Goal: Task Accomplishment & Management: Manage account settings

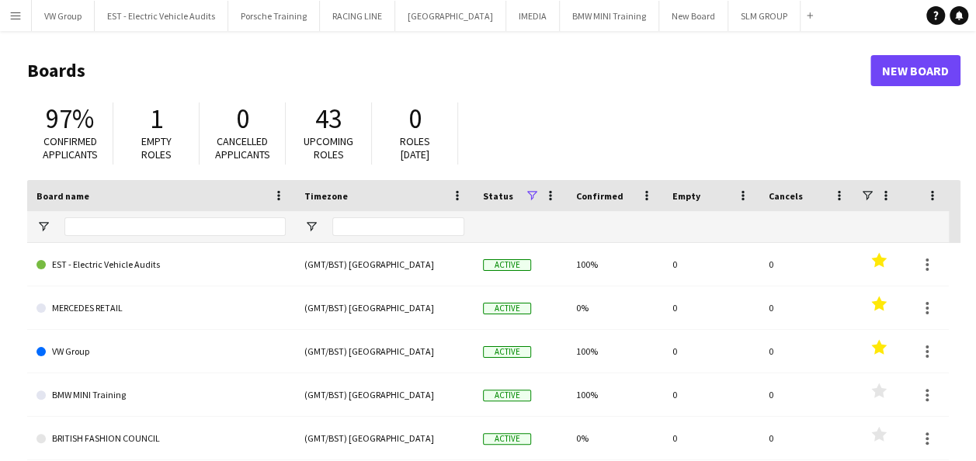
click at [17, 17] on app-icon "Menu" at bounding box center [15, 15] width 12 height 12
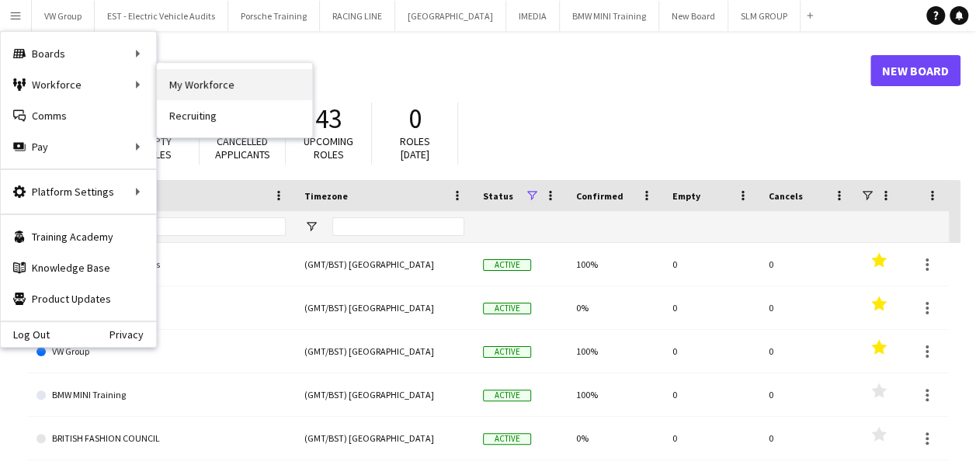
click at [201, 81] on link "My Workforce" at bounding box center [234, 84] width 155 height 31
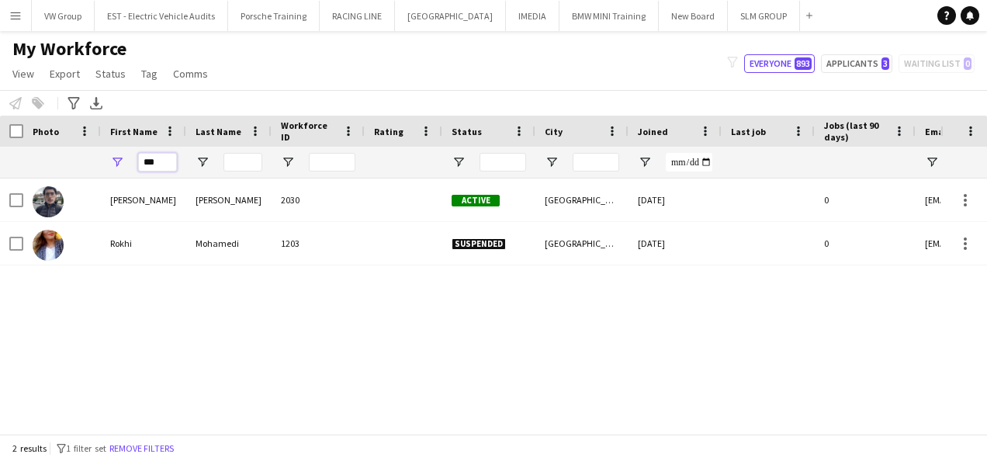
click at [160, 165] on input "***" at bounding box center [157, 162] width 39 height 19
type input "*"
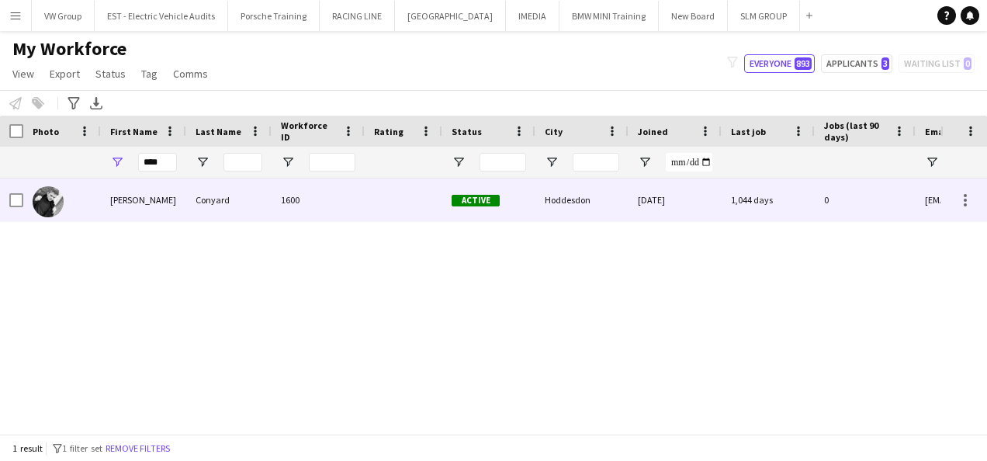
click at [119, 203] on div "Flynn" at bounding box center [143, 200] width 85 height 43
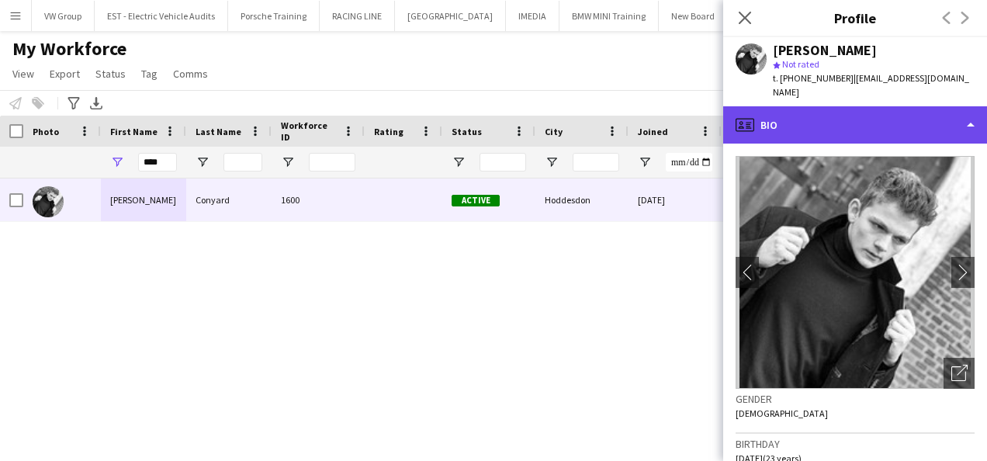
click at [969, 109] on div "profile Bio" at bounding box center [855, 124] width 264 height 37
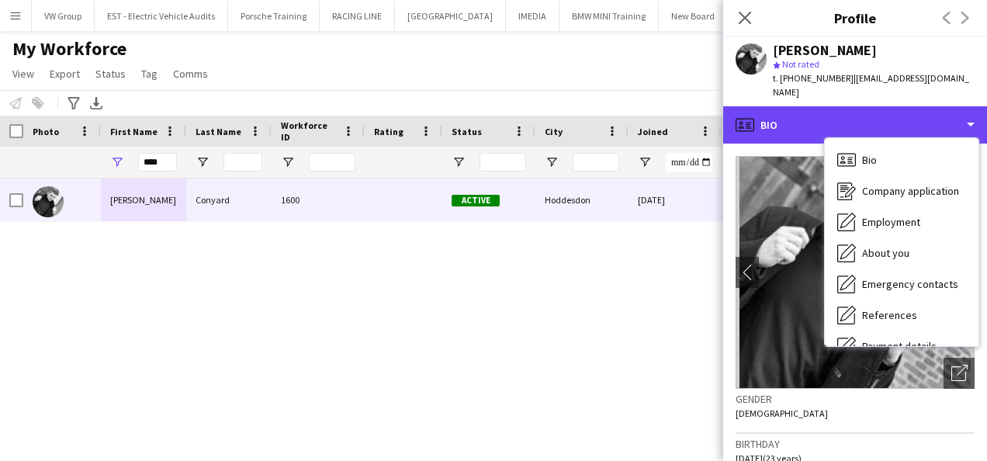
scroll to position [146, 0]
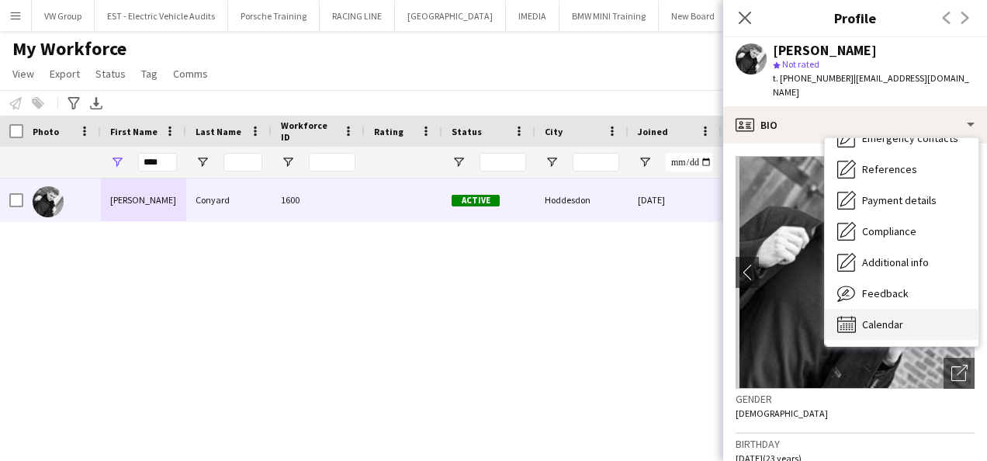
click at [886, 317] on span "Calendar" at bounding box center [882, 324] width 41 height 14
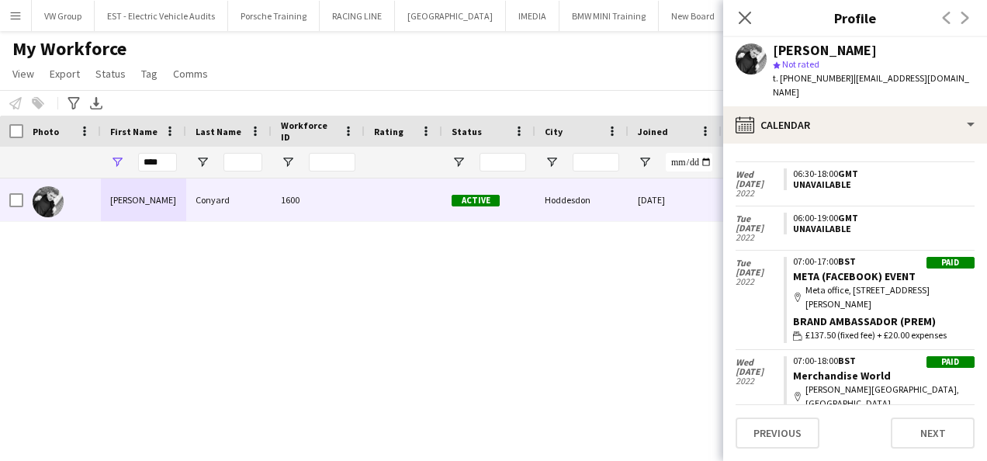
scroll to position [702, 0]
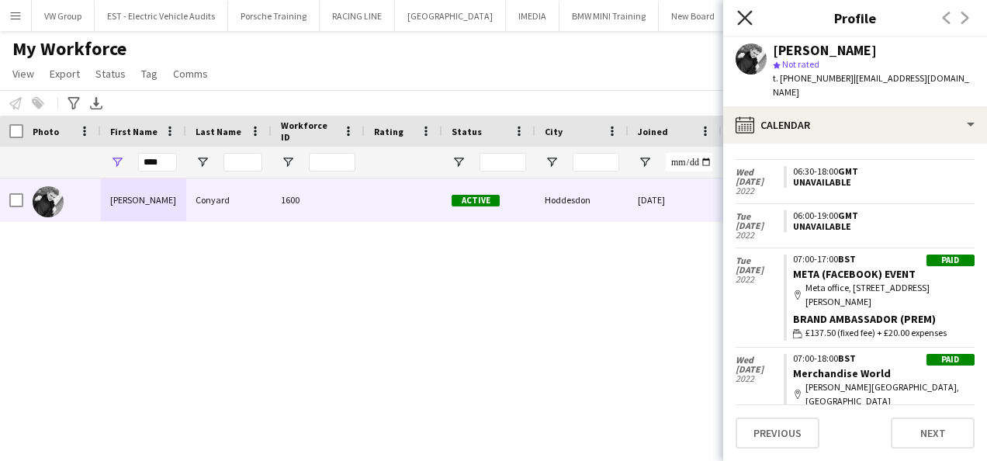
click at [744, 18] on icon at bounding box center [744, 17] width 15 height 15
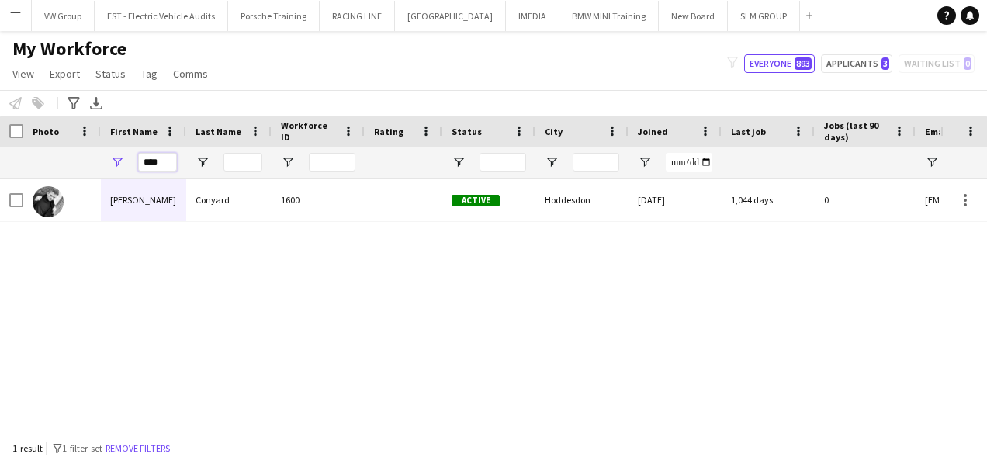
click at [165, 161] on input "****" at bounding box center [157, 162] width 39 height 19
type input "*"
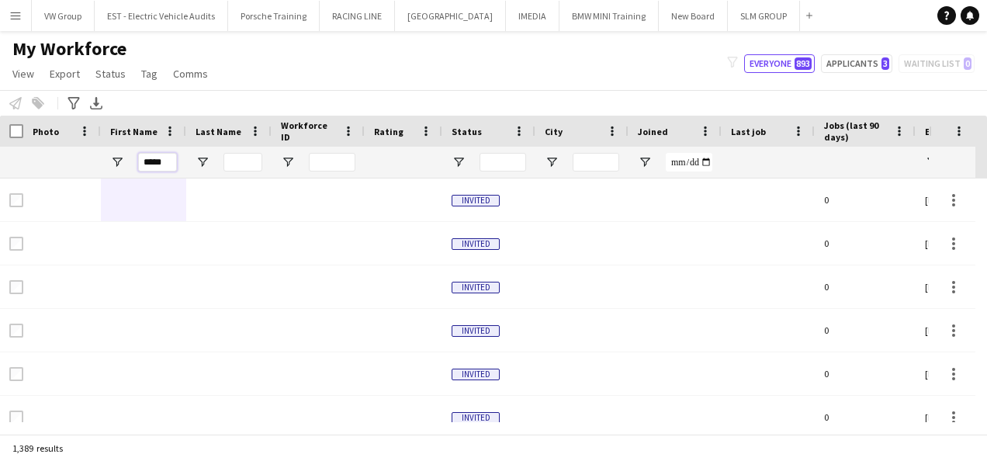
type input "*****"
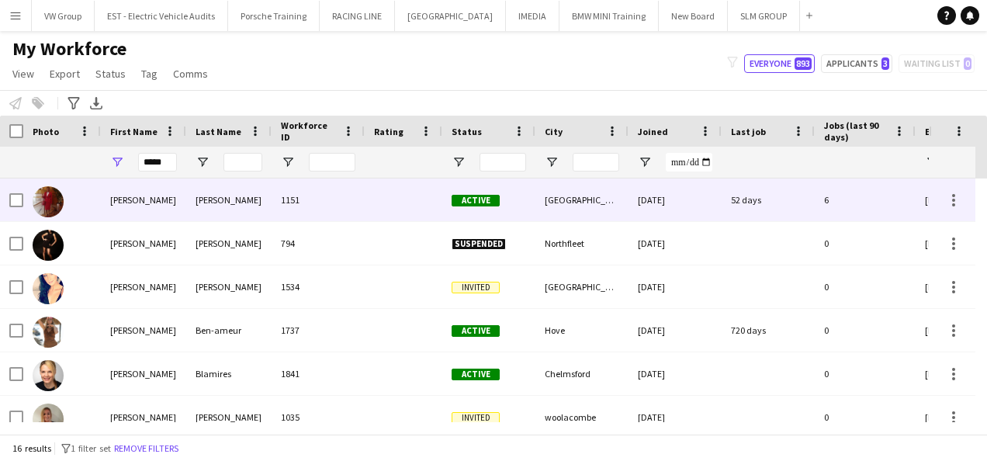
click at [126, 203] on div "[PERSON_NAME]" at bounding box center [143, 200] width 85 height 43
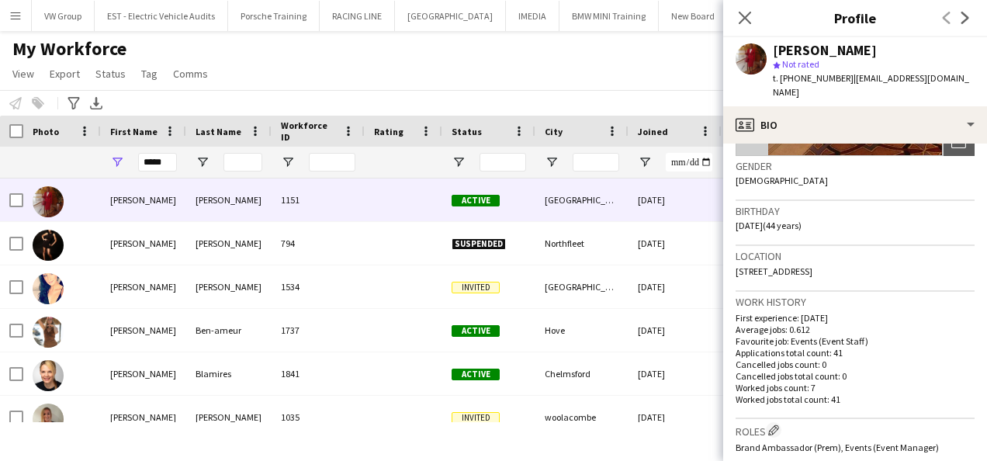
scroll to position [238, 0]
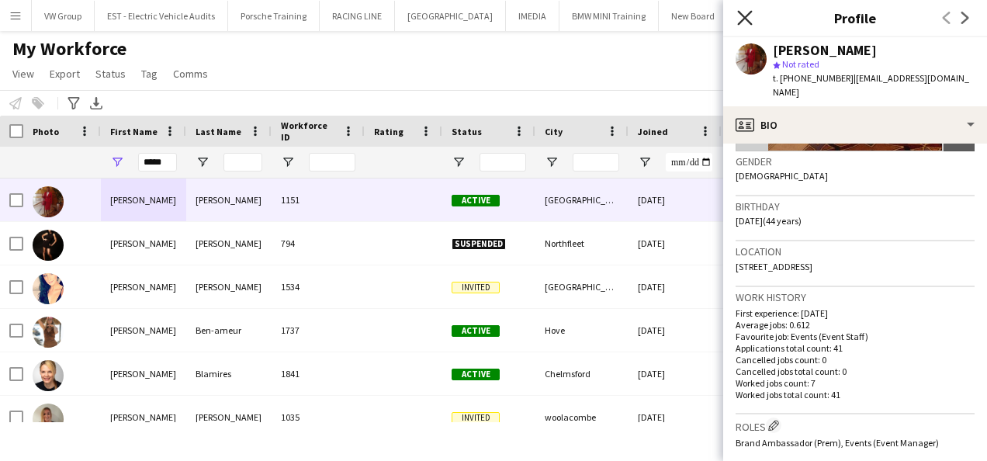
click at [744, 12] on icon "Close pop-in" at bounding box center [744, 17] width 15 height 15
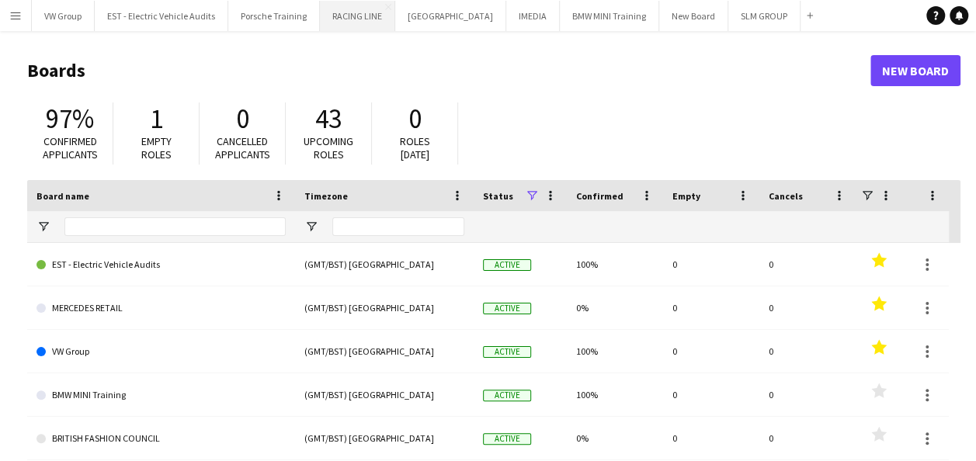
click at [354, 22] on button "RACING LINE Close" at bounding box center [357, 16] width 75 height 30
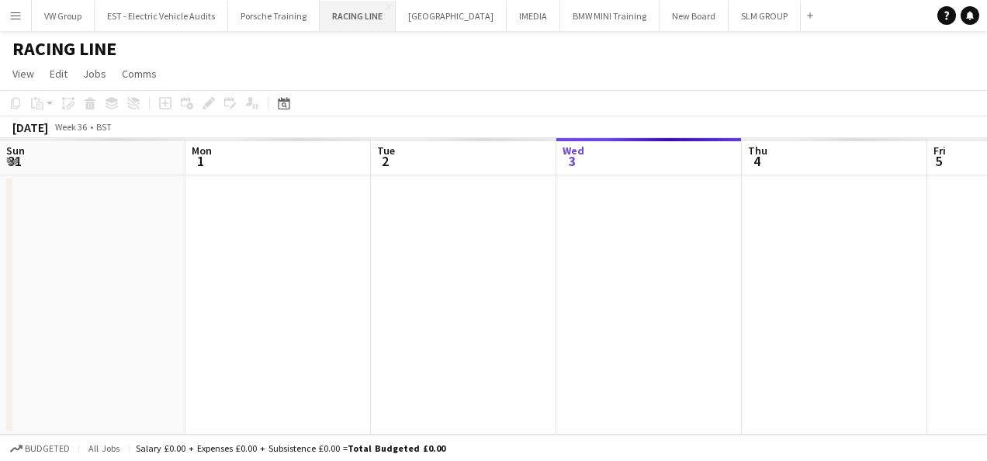
scroll to position [0, 371]
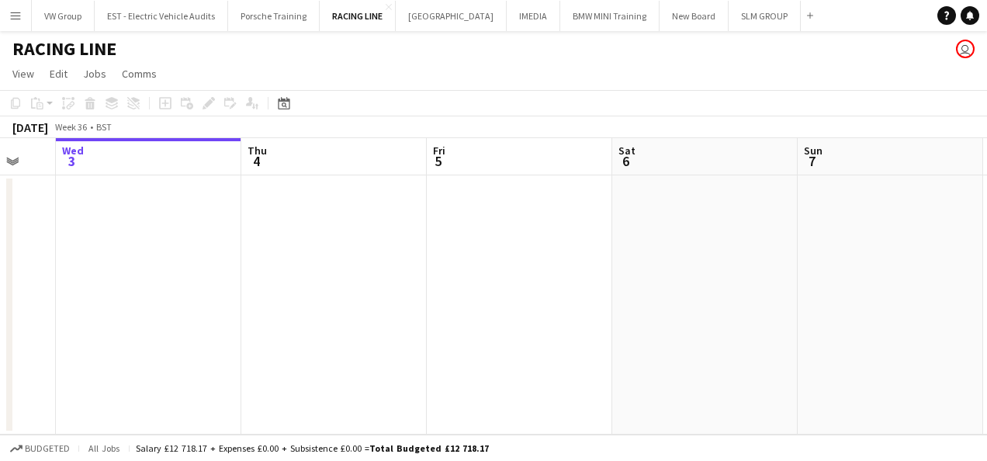
drag, startPoint x: 694, startPoint y: 220, endPoint x: 337, endPoint y: 286, distance: 363.0
click at [345, 284] on app-calendar-viewport "Sun 31 Mon 1 Tue 2 Wed 3 Thu 4 Fri 5 Sat 6 Sun 7 Mon 8 Tue 9 Wed 10" at bounding box center [493, 286] width 987 height 297
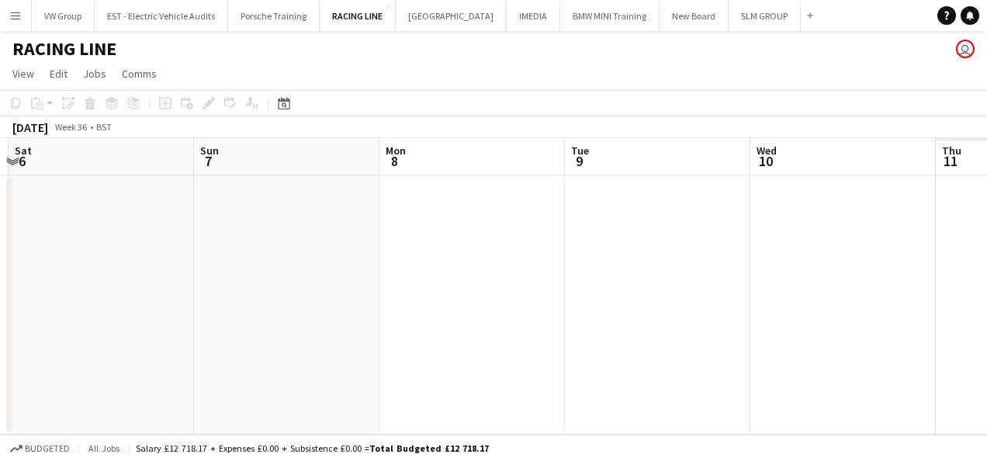
drag, startPoint x: 741, startPoint y: 245, endPoint x: 326, endPoint y: 283, distance: 416.9
click at [352, 278] on app-calendar-viewport "Tue 2 Wed 3 Thu 4 Fri 5 Sat 6 Sun 7 Mon 8 Tue 9 Wed 10 Thu 11 Fri 12" at bounding box center [493, 286] width 987 height 297
drag, startPoint x: 574, startPoint y: 244, endPoint x: 395, endPoint y: 258, distance: 179.9
click at [401, 258] on app-calendar-viewport "Tue 2 Wed 3 Thu 4 Fri 5 Sat 6 Sun 7 Mon 8 Tue 9 Wed 10 Thu 11 Fri 12 0/2 1 Job …" at bounding box center [493, 286] width 987 height 297
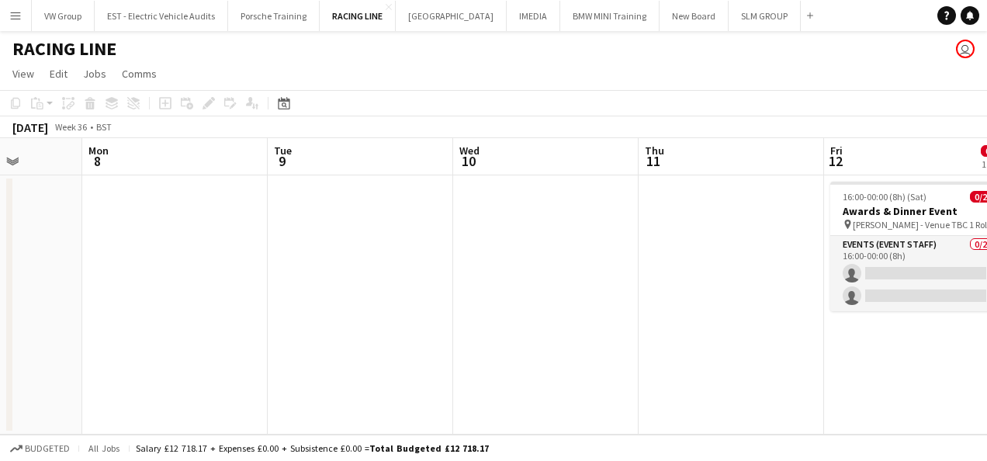
click at [391, 283] on app-calendar-viewport "Thu 4 Fri 5 Sat 6 Sun 7 Mon 8 Tue 9 Wed 10 Thu 11 Fri 12 0/2 1 Job Sat 13 Sun 1…" at bounding box center [493, 286] width 987 height 297
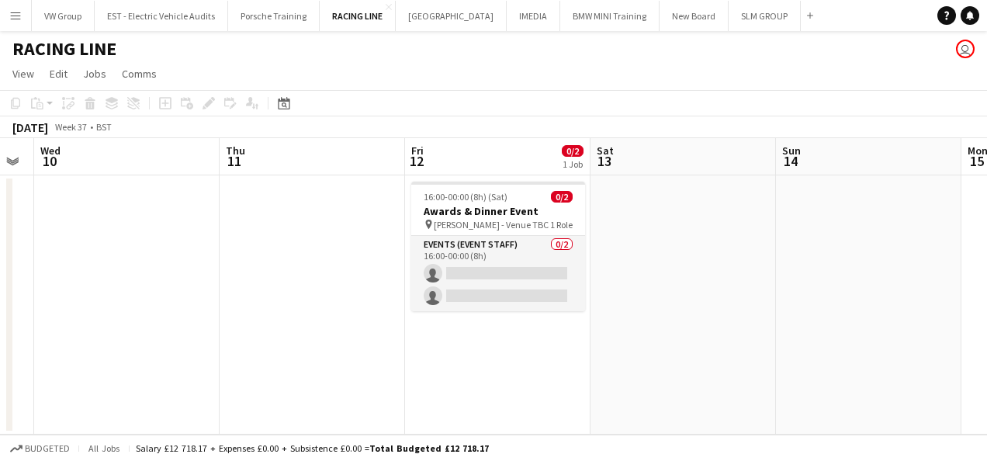
drag, startPoint x: 821, startPoint y: 213, endPoint x: 370, endPoint y: 304, distance: 460.2
click at [365, 309] on app-calendar-viewport "Sat 6 Sun 7 Mon 8 Tue 9 Wed 10 Thu 11 Fri 12 0/2 1 Job Sat 13 Sun 14 Mon 15 Tue…" at bounding box center [493, 286] width 987 height 297
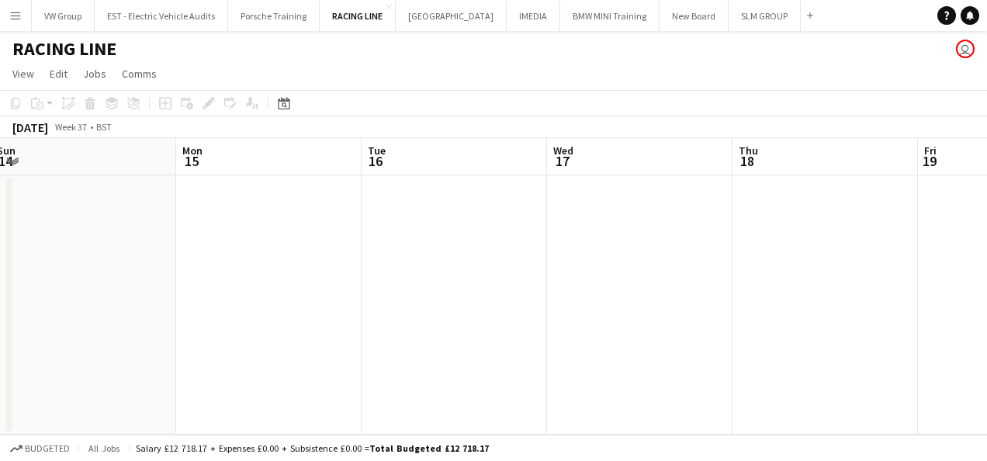
drag, startPoint x: 600, startPoint y: 262, endPoint x: 654, endPoint y: 248, distance: 56.1
click at [512, 290] on app-calendar-viewport "Wed 10 Thu 11 Fri 12 0/2 1 Job Sat 13 Sun 14 Mon 15 Tue 16 Wed 17 Thu 18 Fri 19…" at bounding box center [493, 286] width 987 height 297
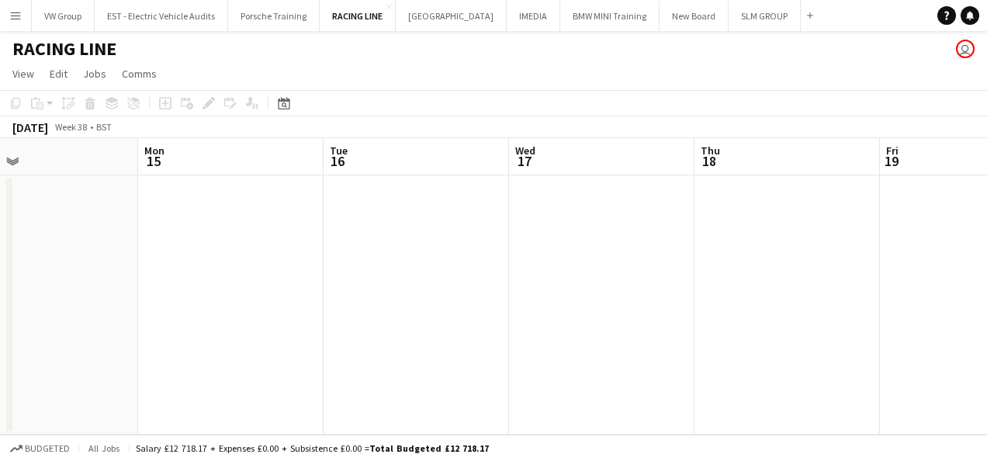
click at [466, 315] on app-calendar-viewport "Fri 12 0/2 1 Job Sat 13 Sun 14 Mon 15 Tue 16 Wed 17 Thu 18 Fri 19 Sat 20 Sun 21…" at bounding box center [493, 286] width 987 height 297
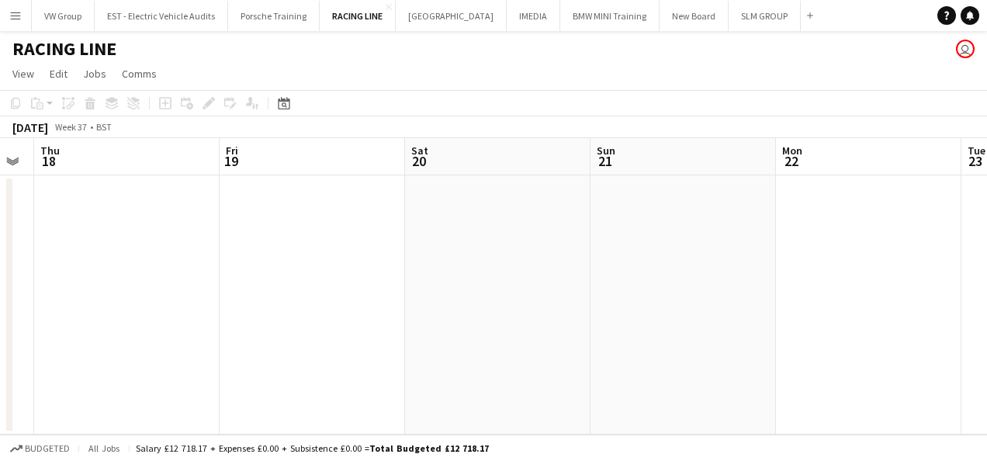
drag, startPoint x: 826, startPoint y: 264, endPoint x: 480, endPoint y: 321, distance: 350.8
click at [506, 312] on app-calendar-viewport "Sun 14 Mon 15 Tue 16 Wed 17 Thu 18 Fri 19 Sat 20 Sun 21 Mon 22 Tue 23 Wed 24" at bounding box center [493, 286] width 987 height 297
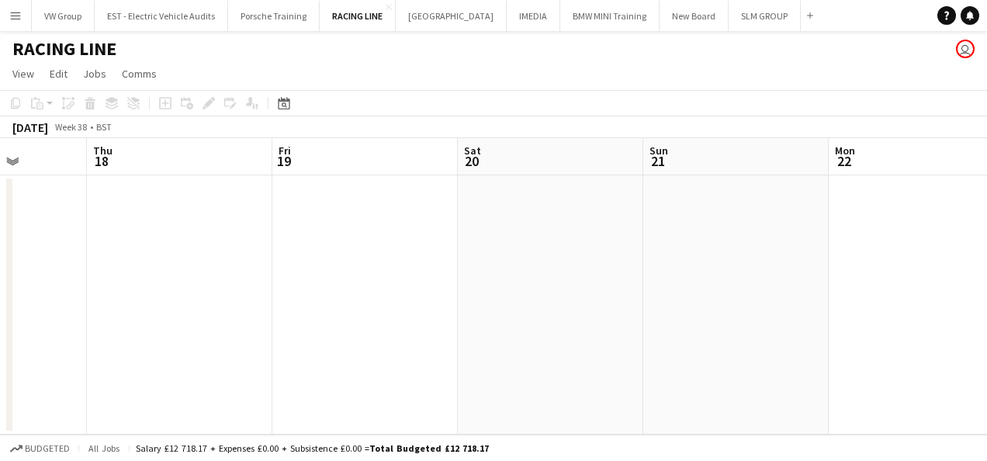
drag, startPoint x: 829, startPoint y: 283, endPoint x: 501, endPoint y: 321, distance: 330.5
click at [556, 314] on app-calendar-viewport "Sun 14 Mon 15 Tue 16 Wed 17 Thu 18 Fri 19 Sat 20 Sun 21 Mon 22 Tue 23 Wed 24" at bounding box center [493, 286] width 987 height 297
drag, startPoint x: 757, startPoint y: 278, endPoint x: 536, endPoint y: 328, distance: 226.7
click at [531, 332] on app-calendar-viewport "Tue 16 Wed 17 Thu 18 Fri 19 Sat 20 Sun 21 Mon 22 Tue 23 Wed 24 Thu 25 Fri 26" at bounding box center [493, 286] width 987 height 297
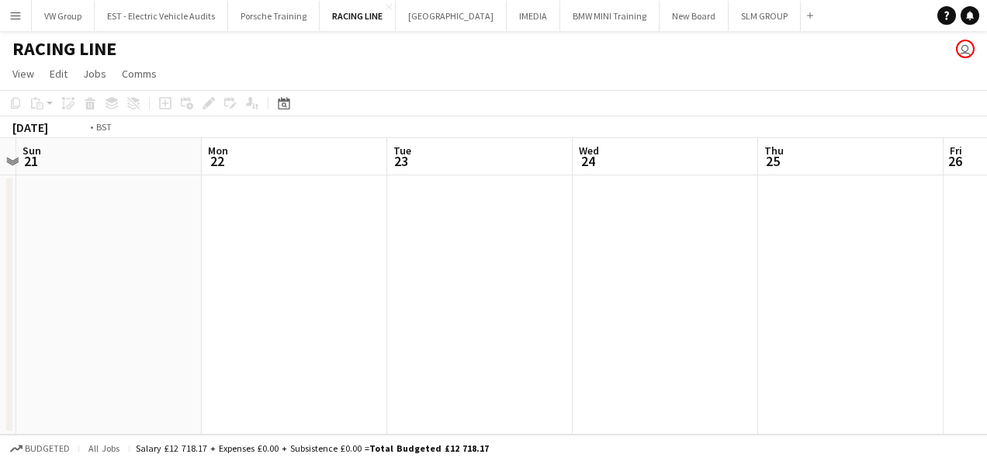
drag, startPoint x: 763, startPoint y: 271, endPoint x: 543, endPoint y: 329, distance: 227.3
click at [543, 331] on app-calendar-viewport "Thu 18 Fri 19 Sat 20 Sun 21 Mon 22 Tue 23 Wed 24 Thu 25 Fri 26 Sat 27 Sun 28" at bounding box center [493, 286] width 987 height 297
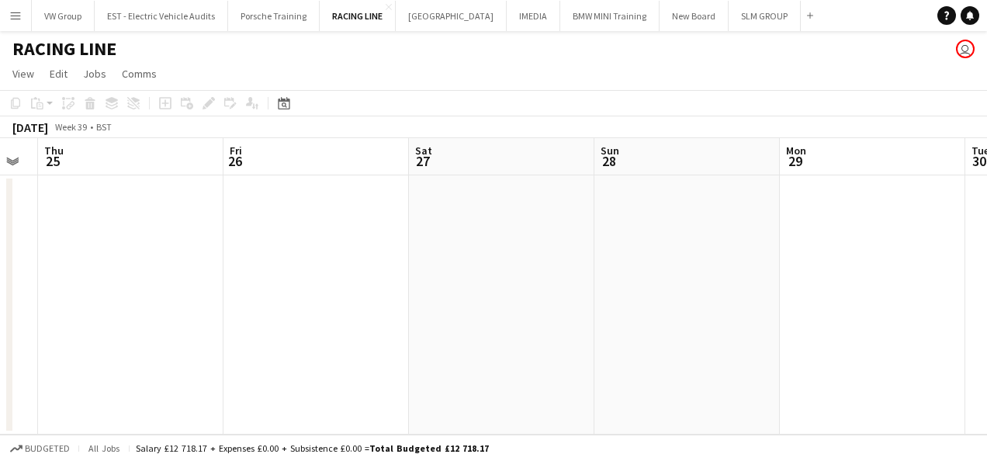
drag, startPoint x: 598, startPoint y: 311, endPoint x: 649, endPoint y: 308, distance: 51.3
click at [548, 324] on app-calendar-viewport "Mon 22 Tue 23 Wed 24 Thu 25 Fri 26 Sat 27 Sun 28 Mon 29 Tue 30 Wed 1 Thu 2" at bounding box center [493, 286] width 987 height 297
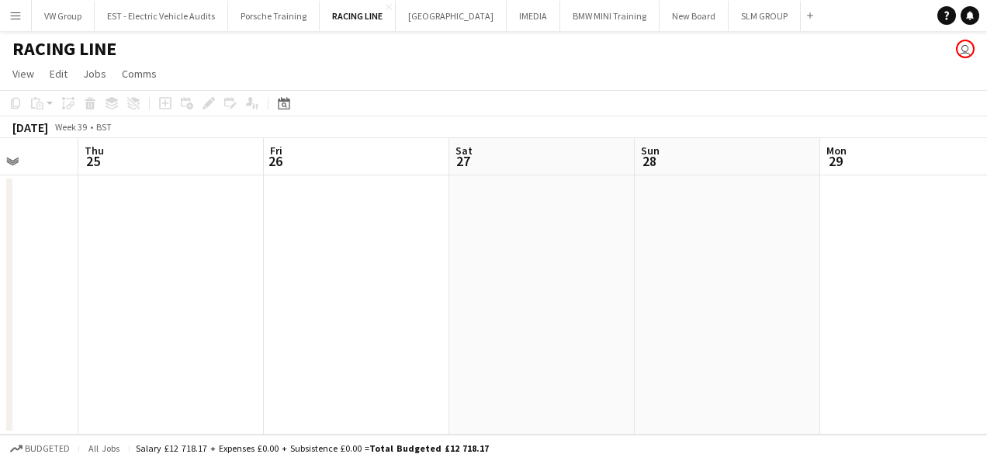
drag, startPoint x: 836, startPoint y: 285, endPoint x: 492, endPoint y: 363, distance: 352.7
click at [492, 363] on app-calendar-viewport "Mon 22 Tue 23 Wed 24 Thu 25 Fri 26 Sat 27 Sun 28 Mon 29 Tue 30 Wed 1 Thu 2" at bounding box center [493, 286] width 987 height 297
drag, startPoint x: 745, startPoint y: 306, endPoint x: 721, endPoint y: 307, distance: 24.1
click at [557, 346] on app-calendar-viewport "Wed 24 Thu 25 Fri 26 Sat 27 Sun 28 Mon 29 Tue 30 Wed 1 Thu 2 Fri 3 Sat 4" at bounding box center [493, 286] width 987 height 297
drag, startPoint x: 832, startPoint y: 300, endPoint x: 470, endPoint y: 385, distance: 371.7
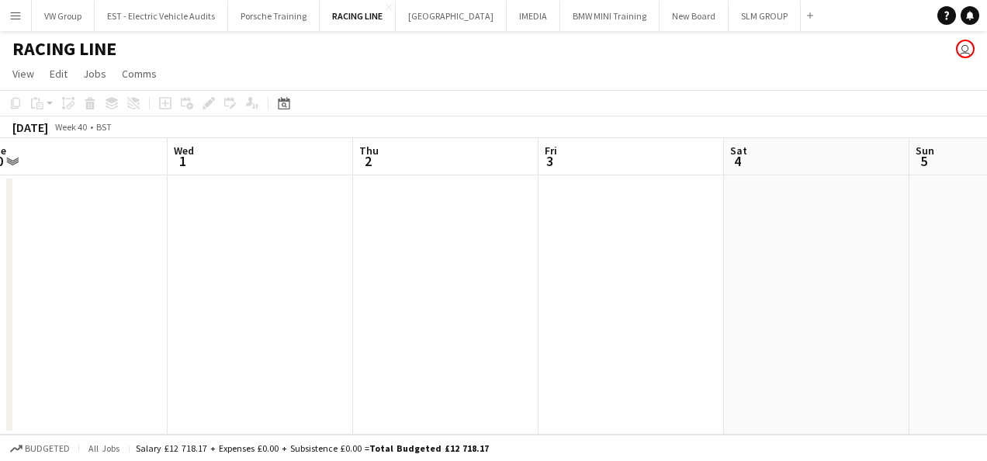
click at [470, 385] on app-calendar-viewport "Sun 28 Mon 29 Tue 30 Wed 1 Thu 2 Fri 3 Sat 4 Sun 5 Mon 6 Tue 7 Wed 8" at bounding box center [493, 286] width 987 height 297
drag, startPoint x: 520, startPoint y: 388, endPoint x: 468, endPoint y: 397, distance: 52.8
click at [467, 400] on app-calendar-viewport "Sun 28 Mon 29 Tue 30 Wed 1 Thu 2 Fri 3 Sat 4 Sun 5 Mon 6 Tue 7 Wed 8" at bounding box center [493, 286] width 987 height 297
drag, startPoint x: 829, startPoint y: 264, endPoint x: 502, endPoint y: 286, distance: 327.5
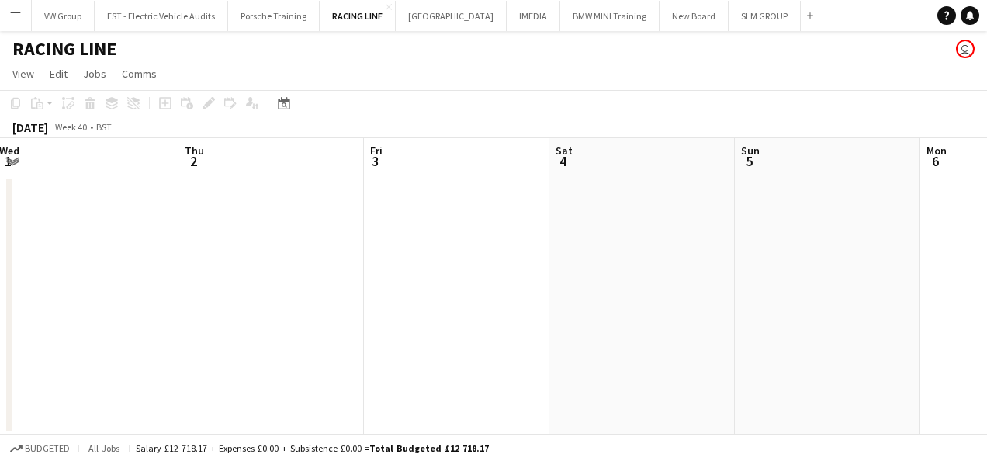
click at [511, 284] on app-calendar-viewport "Sun 28 Mon 29 Tue 30 Wed 1 Thu 2 Fri 3 Sat 4 Sun 5 Mon 6 Tue 7 Wed 8" at bounding box center [493, 286] width 987 height 297
drag, startPoint x: 710, startPoint y: 269, endPoint x: 390, endPoint y: 315, distance: 323.2
click at [397, 314] on app-calendar-viewport "Tue 30 Wed 1 Thu 2 Fri 3 Sat 4 Sun 5 Mon 6 Tue 7 Wed 8 Thu 9 Fri 10" at bounding box center [493, 286] width 987 height 297
drag, startPoint x: 634, startPoint y: 278, endPoint x: 456, endPoint y: 304, distance: 180.5
click at [426, 317] on app-calendar-viewport "Thu 2 Fri 3 Sat 4 Sun 5 Mon 6 Tue 7 Wed 8 Thu 9 Fri 10 Sat 11 Sun 12" at bounding box center [493, 286] width 987 height 297
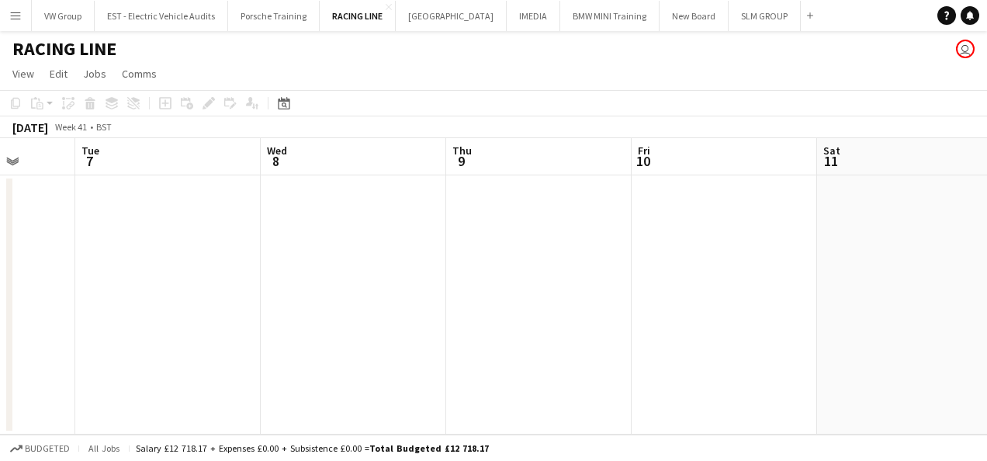
drag, startPoint x: 706, startPoint y: 297, endPoint x: 482, endPoint y: 311, distance: 224.0
click at [426, 318] on app-calendar-viewport "Sat 4 Sun 5 Mon 6 Tue 7 Wed 8 Thu 9 Fri 10 Sat 11 Sun 12 Mon 13 Tue 14" at bounding box center [493, 286] width 987 height 297
drag, startPoint x: 610, startPoint y: 306, endPoint x: 552, endPoint y: 301, distance: 58.4
click at [448, 326] on app-calendar-viewport "Mon 6 Tue 7 Wed 8 Thu 9 Fri 10 Sat 11 Sun 12 Mon 13 Tue 14 Wed 15 Thu 16" at bounding box center [493, 286] width 987 height 297
drag, startPoint x: 803, startPoint y: 278, endPoint x: 516, endPoint y: 299, distance: 287.2
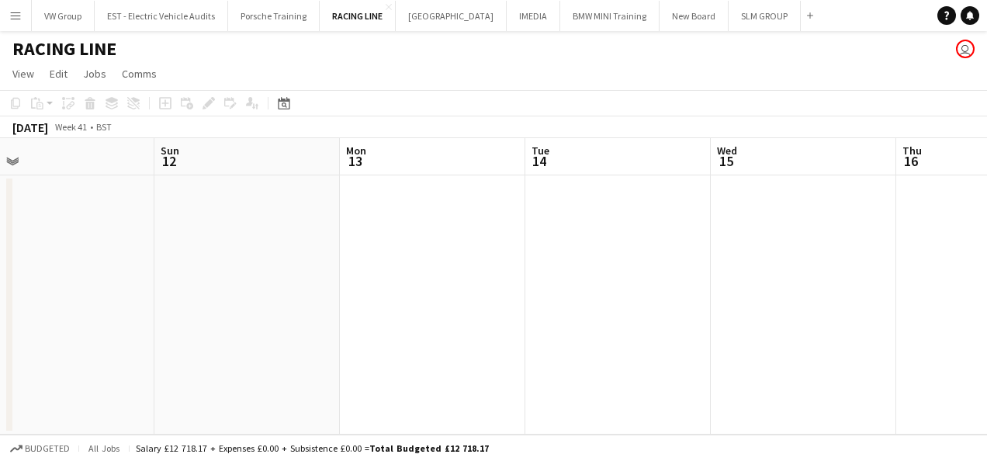
click at [585, 295] on app-calendar-viewport "Wed 8 Thu 9 Fri 10 Sat 11 Sun 12 Mon 13 Tue 14 Wed 15 Thu 16 Fri 17 Sat 18" at bounding box center [493, 286] width 987 height 297
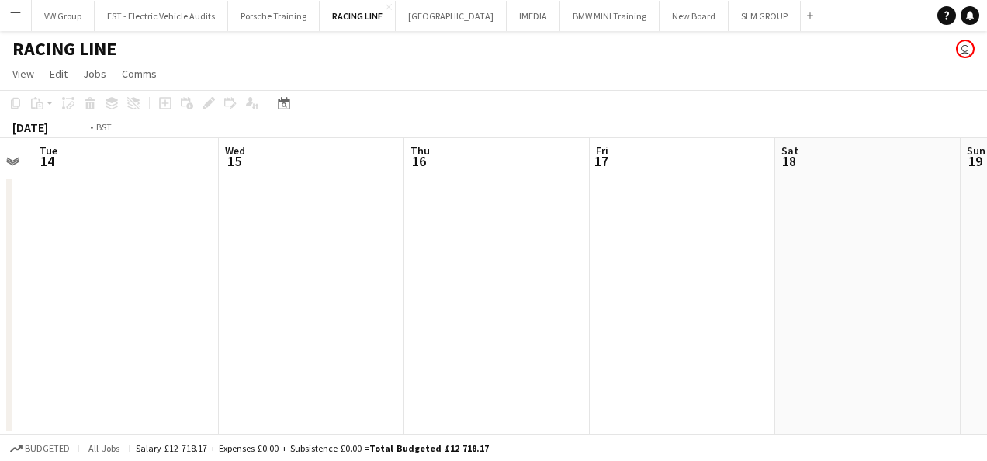
drag, startPoint x: 841, startPoint y: 269, endPoint x: 431, endPoint y: 322, distance: 413.3
click at [447, 323] on app-calendar-viewport "Fri 10 Sat 11 Sun 12 Mon 13 Tue 14 Wed 15 Thu 16 Fri 17 Sat 18 Sun 19 Mon 20" at bounding box center [493, 286] width 987 height 297
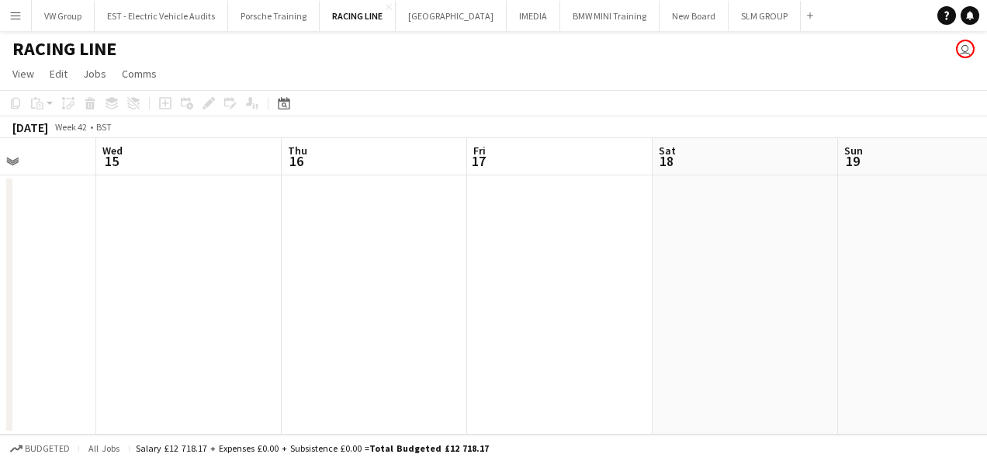
drag, startPoint x: 624, startPoint y: 296, endPoint x: 387, endPoint y: 336, distance: 240.9
click at [411, 335] on app-calendar-viewport "Sun 12 Mon 13 Tue 14 Wed 15 Thu 16 Fri 17 Sat 18 Sun 19 Mon 20 Tue 21 Wed 22" at bounding box center [493, 286] width 987 height 297
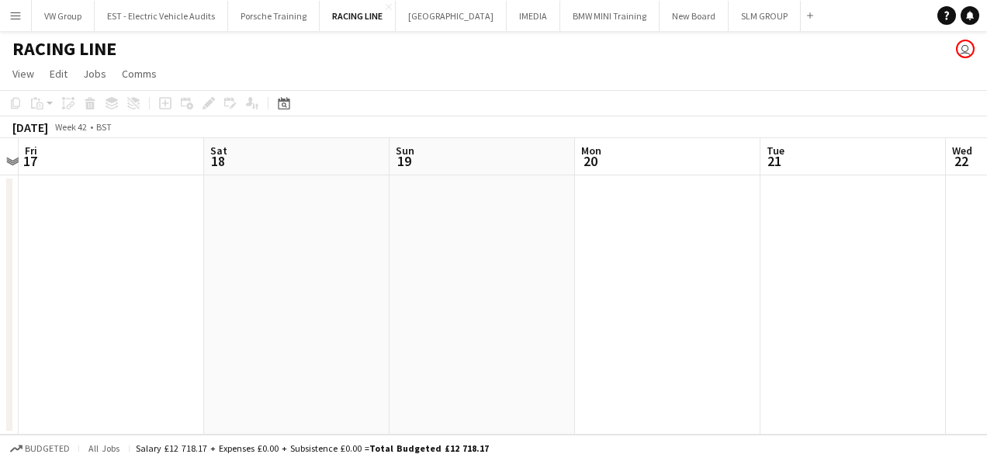
drag, startPoint x: 727, startPoint y: 286, endPoint x: 363, endPoint y: 356, distance: 369.9
click at [369, 358] on app-calendar-viewport "Tue 14 Wed 15 Thu 16 Fri 17 Sat 18 Sun 19 Mon 20 Tue 21 Wed 22 Thu 23 Fri 24" at bounding box center [493, 286] width 987 height 297
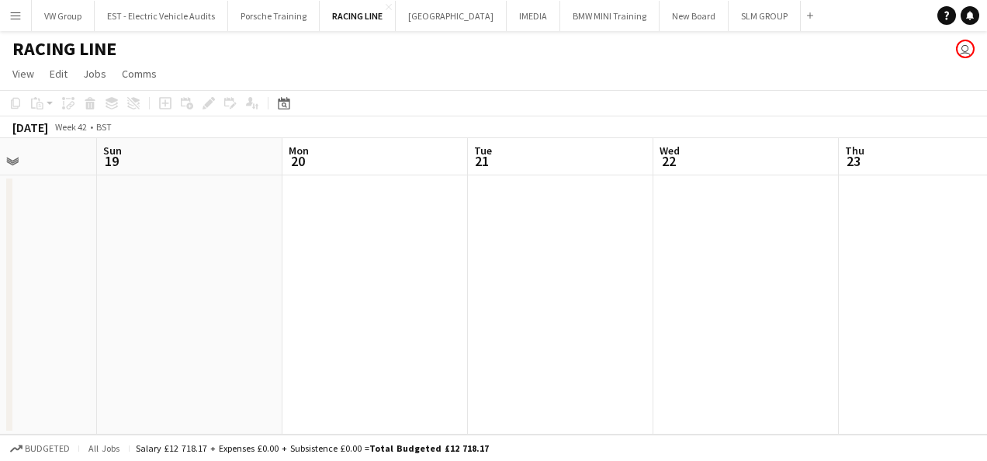
scroll to position [0, 695]
drag, startPoint x: 651, startPoint y: 295, endPoint x: 469, endPoint y: 326, distance: 185.0
click at [473, 325] on app-calendar-viewport "Thu 16 Fri 17 Sat 18 Sun 19 Mon 20 Tue 21 Wed 22 Thu 23 Fri 24 Sat 25 Sun 26" at bounding box center [493, 286] width 987 height 297
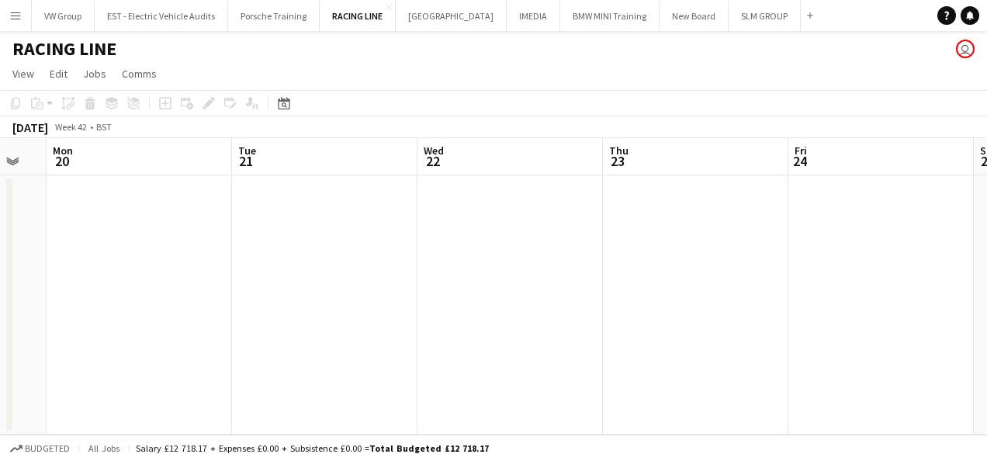
click at [390, 263] on app-date-cell at bounding box center [325, 304] width 186 height 259
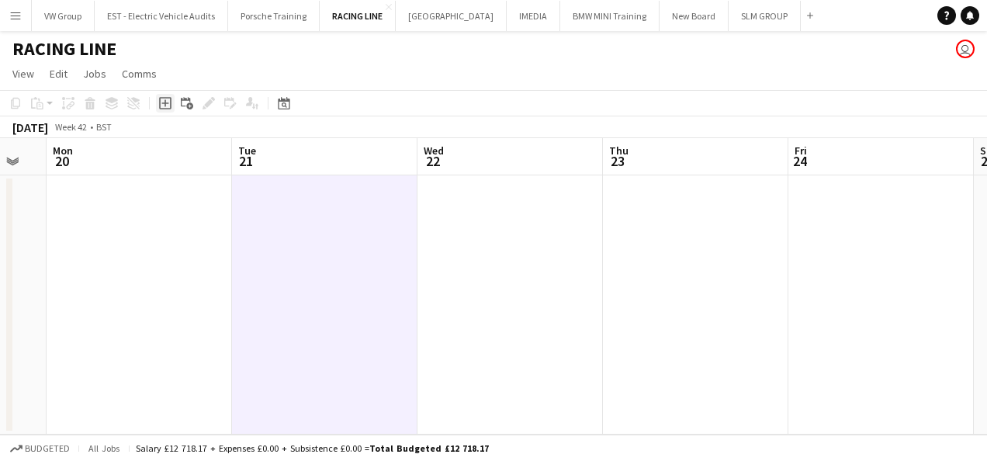
click at [168, 102] on icon "Add job" at bounding box center [165, 103] width 12 height 12
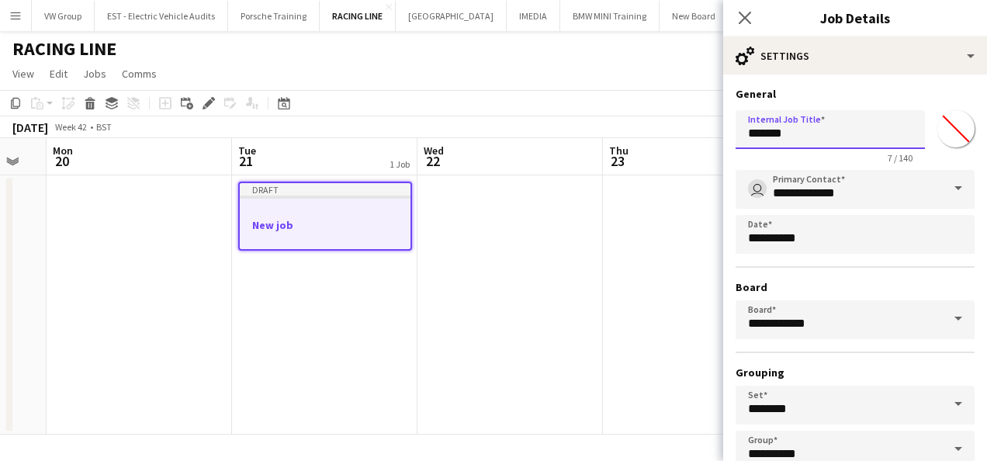
click at [779, 135] on input "*******" at bounding box center [830, 129] width 189 height 39
click at [803, 130] on input "*******" at bounding box center [830, 129] width 189 height 39
type input "*"
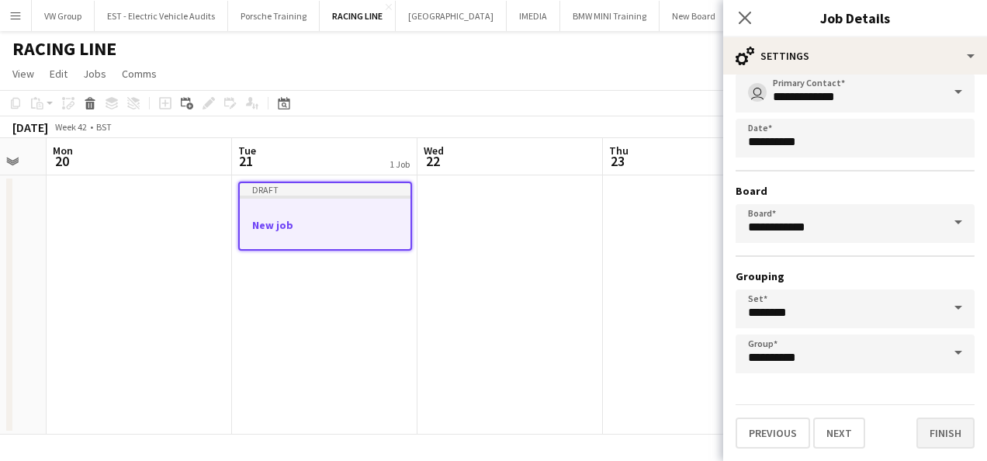
type input "**********"
click at [949, 435] on button "Finish" at bounding box center [946, 433] width 58 height 31
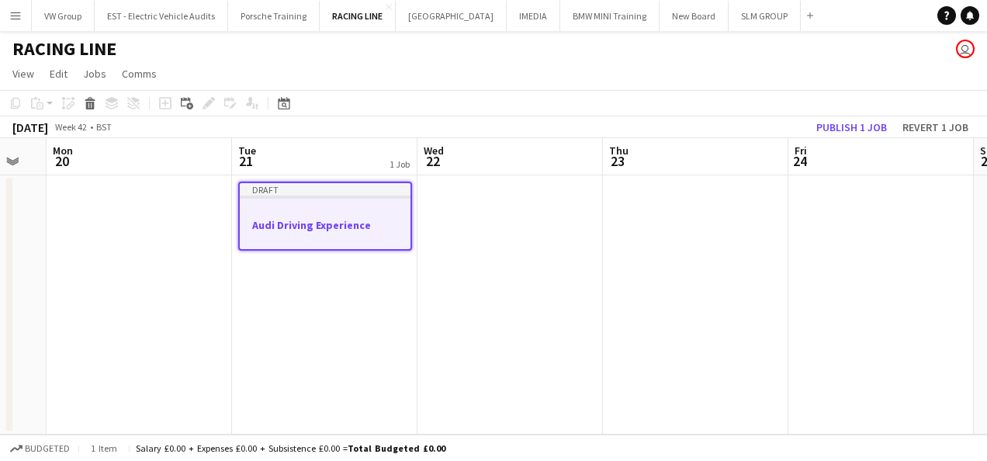
click at [310, 206] on div at bounding box center [325, 211] width 171 height 12
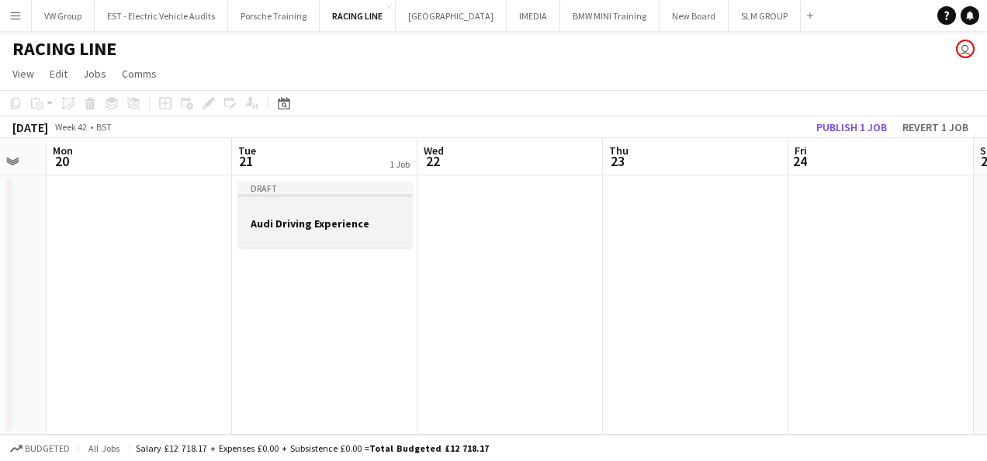
click at [310, 206] on div at bounding box center [325, 209] width 174 height 12
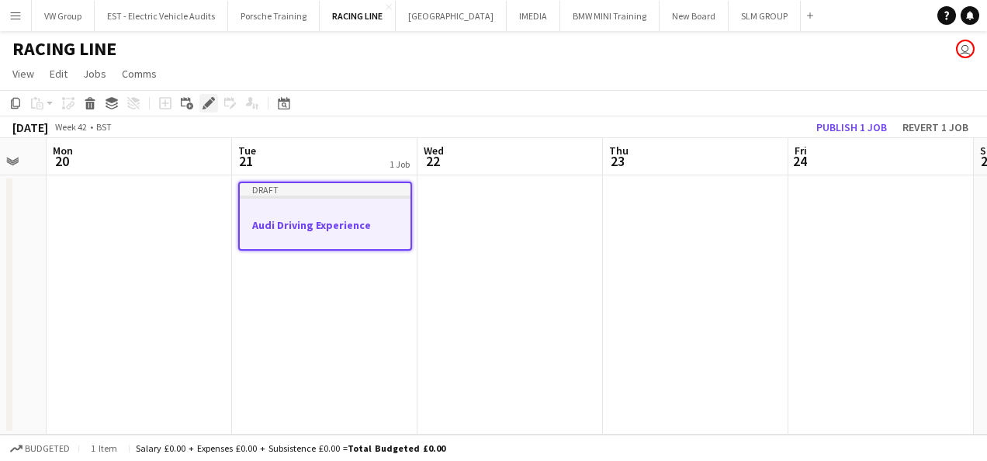
click at [208, 102] on icon at bounding box center [208, 103] width 9 height 9
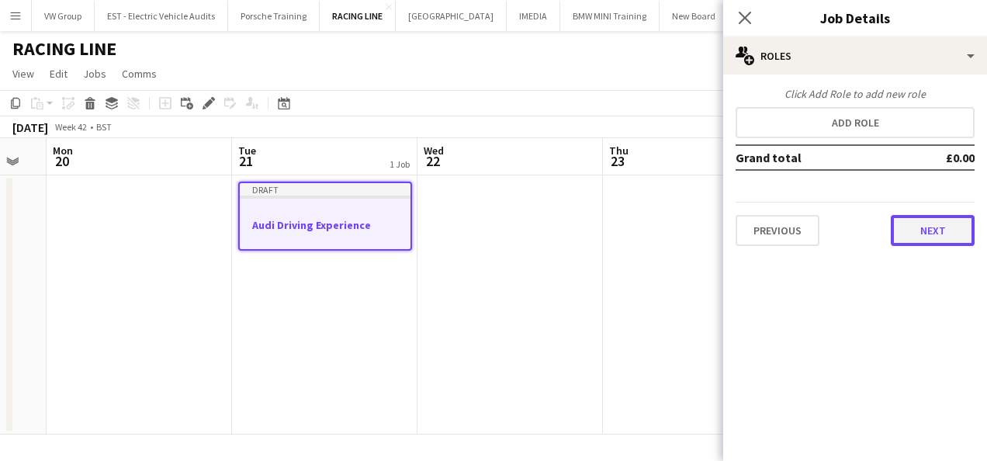
click at [933, 227] on button "Next" at bounding box center [933, 230] width 84 height 31
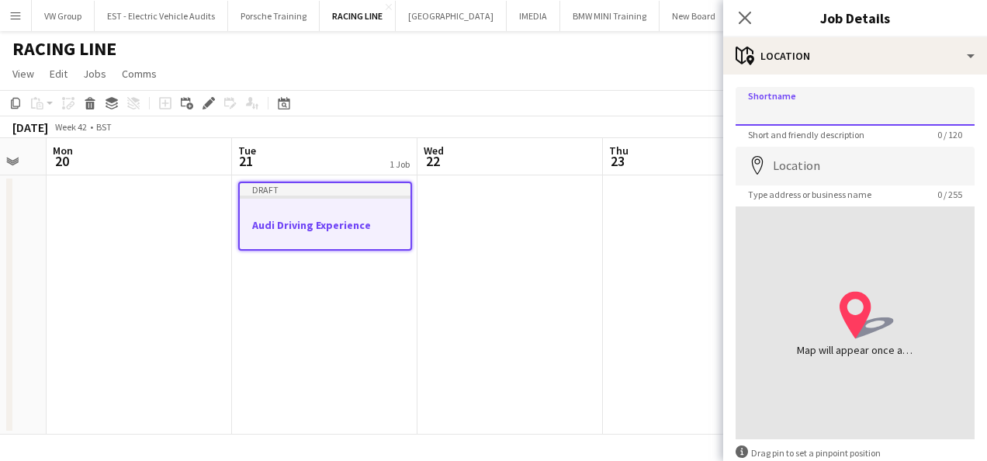
click at [770, 112] on input "Shortname" at bounding box center [855, 106] width 239 height 39
type input "*"
type input "**********"
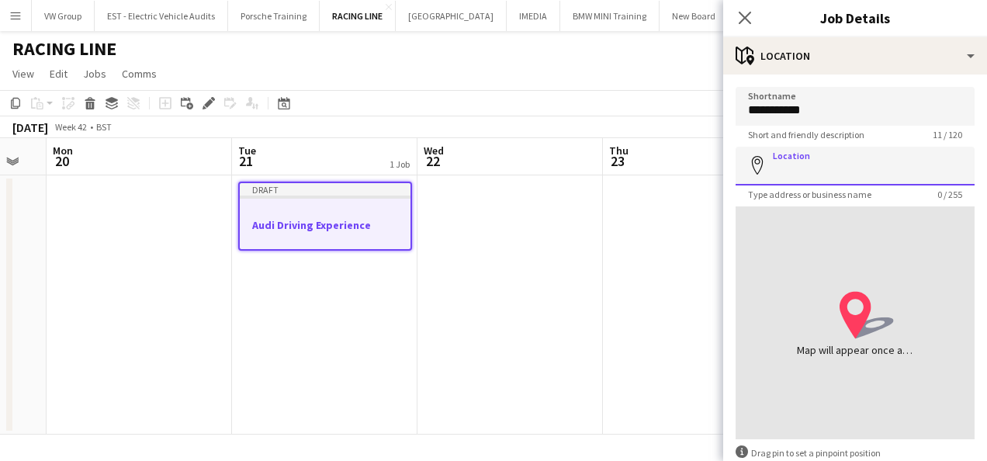
click at [786, 166] on input "Location" at bounding box center [855, 166] width 239 height 39
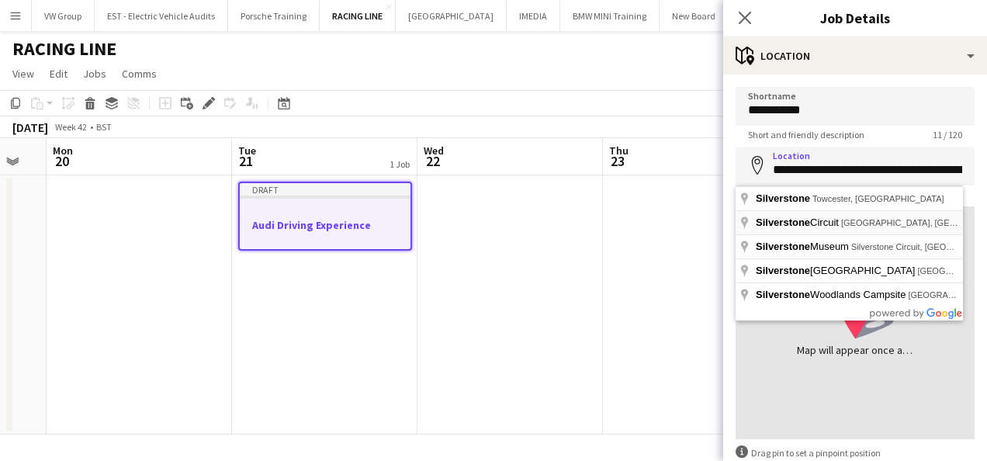
type input "**********"
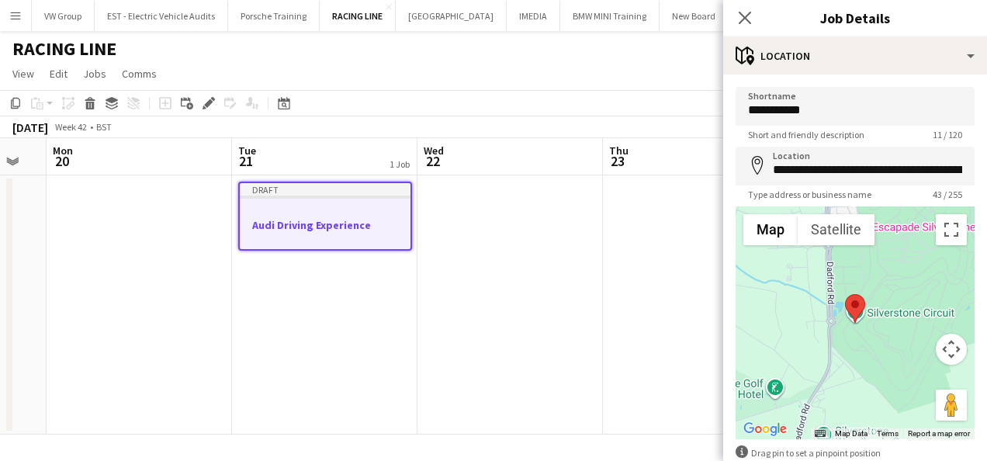
scroll to position [87, 0]
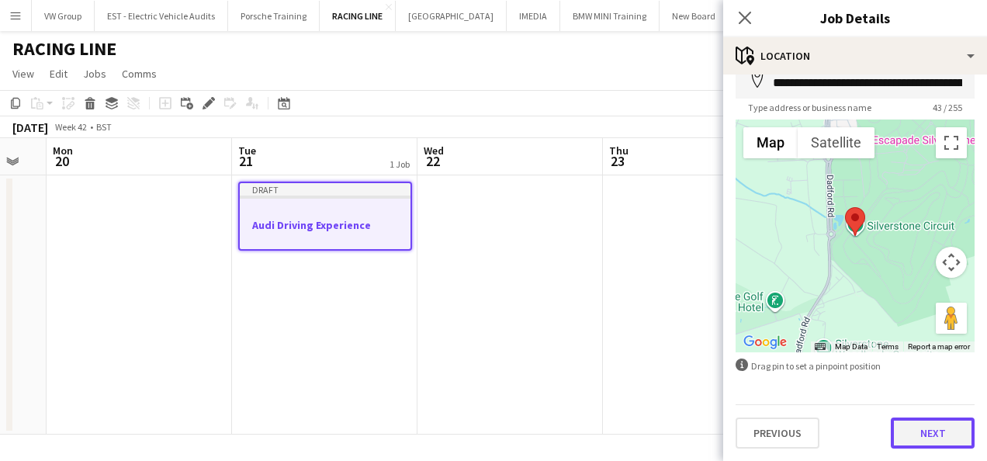
click at [918, 428] on button "Next" at bounding box center [933, 433] width 84 height 31
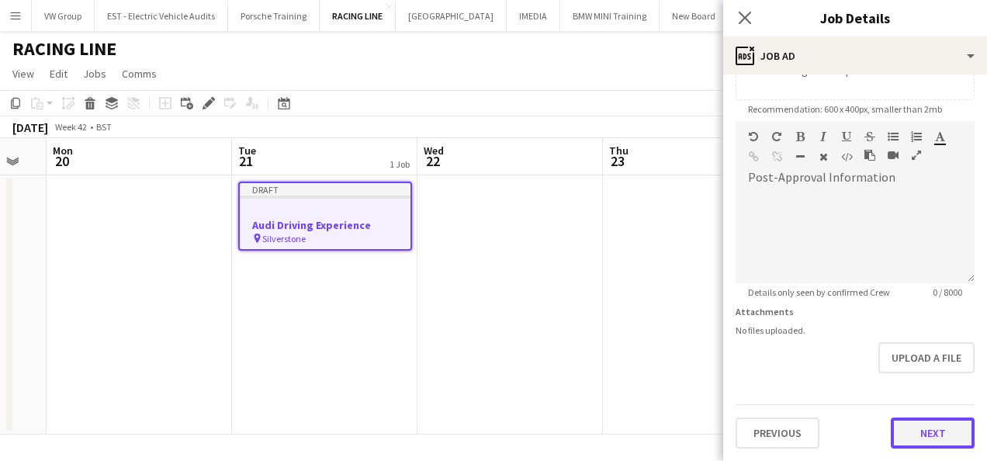
scroll to position [306, 0]
click at [935, 428] on button "Next" at bounding box center [933, 433] width 84 height 31
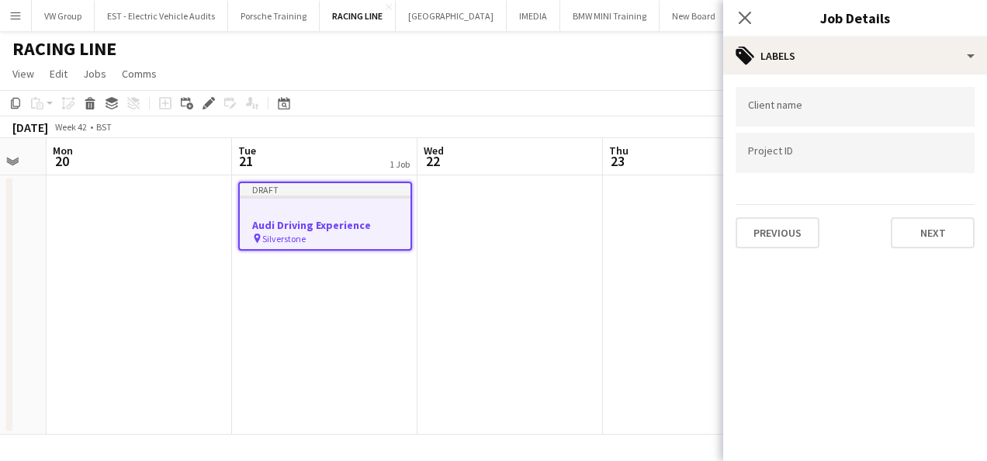
scroll to position [0, 0]
click at [765, 109] on input "Type to search client labels..." at bounding box center [855, 112] width 214 height 14
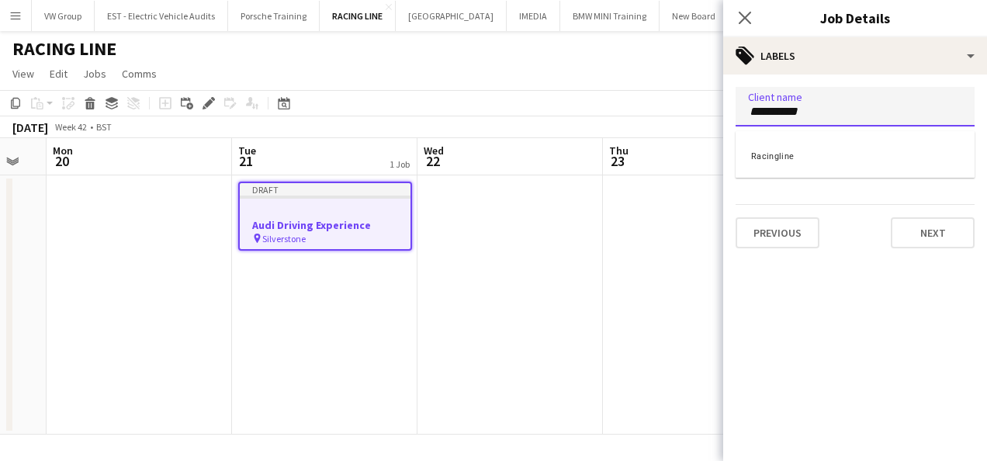
type input "**********"
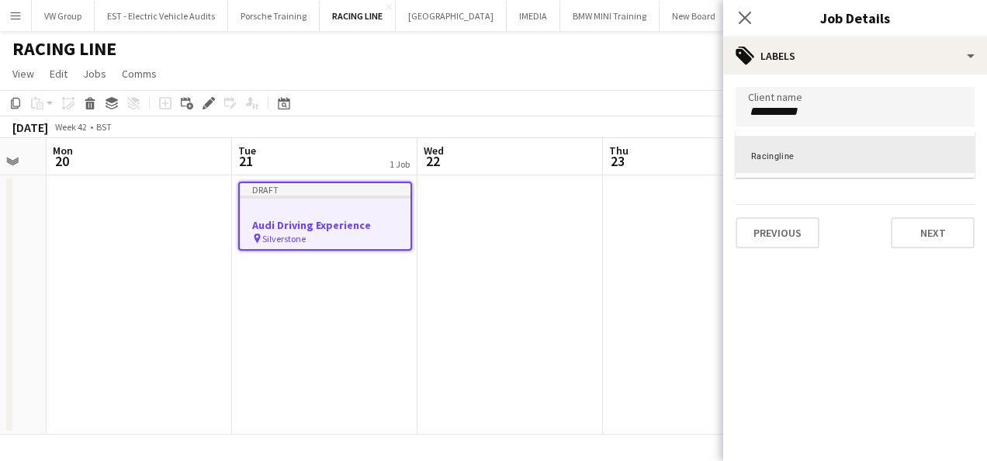
click at [927, 228] on div at bounding box center [855, 230] width 264 height 461
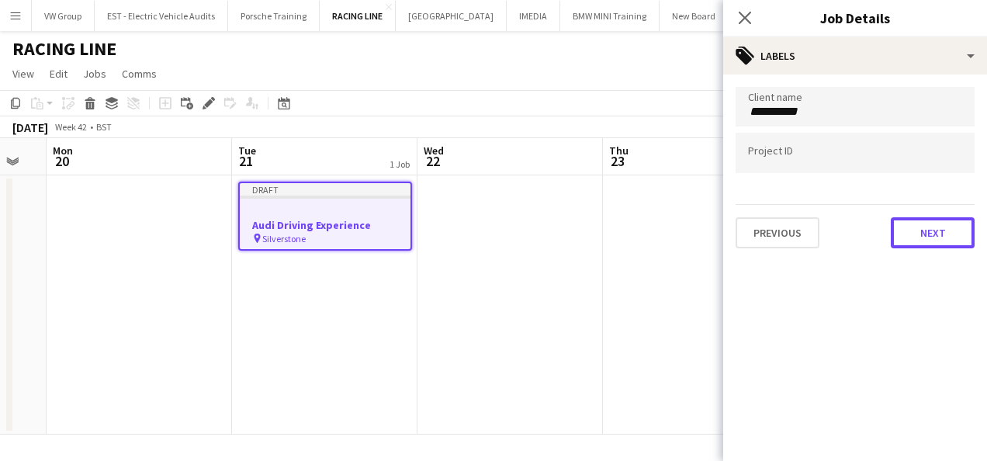
click at [927, 228] on button "Next" at bounding box center [933, 232] width 84 height 31
type input "*******"
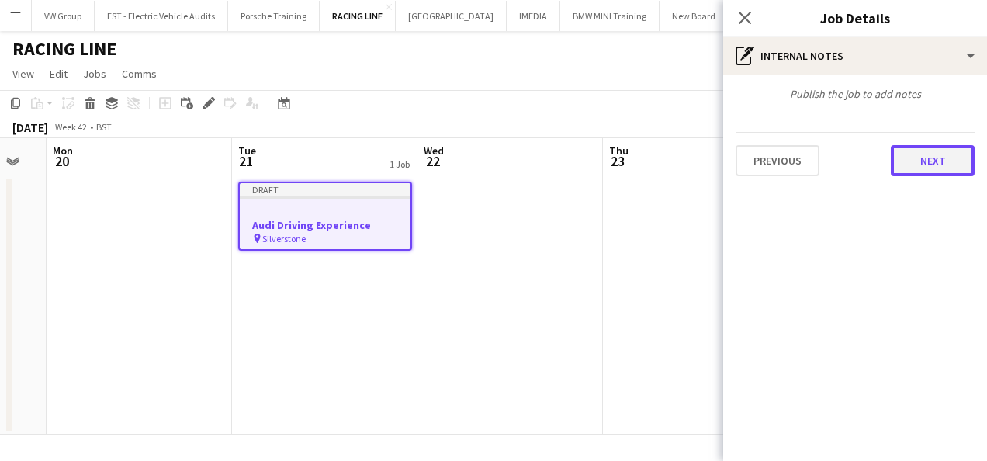
click at [925, 156] on button "Next" at bounding box center [933, 160] width 84 height 31
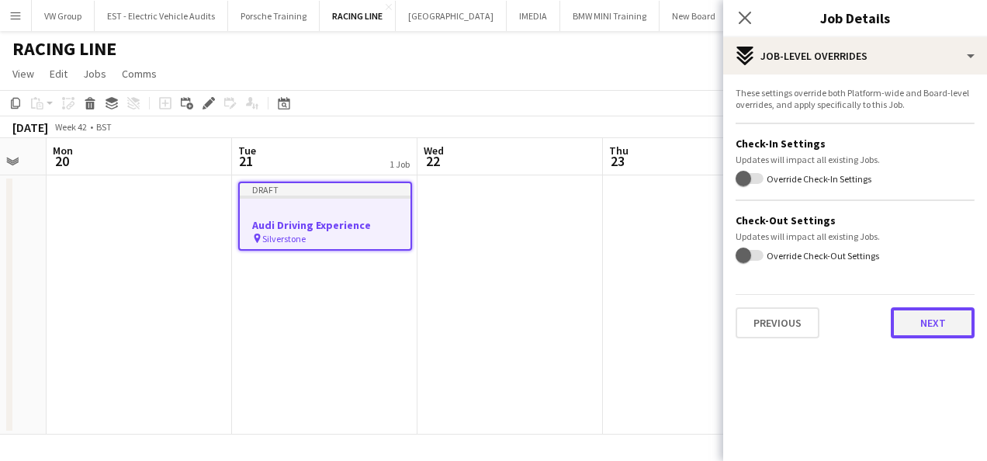
click at [919, 317] on button "Next" at bounding box center [933, 322] width 84 height 31
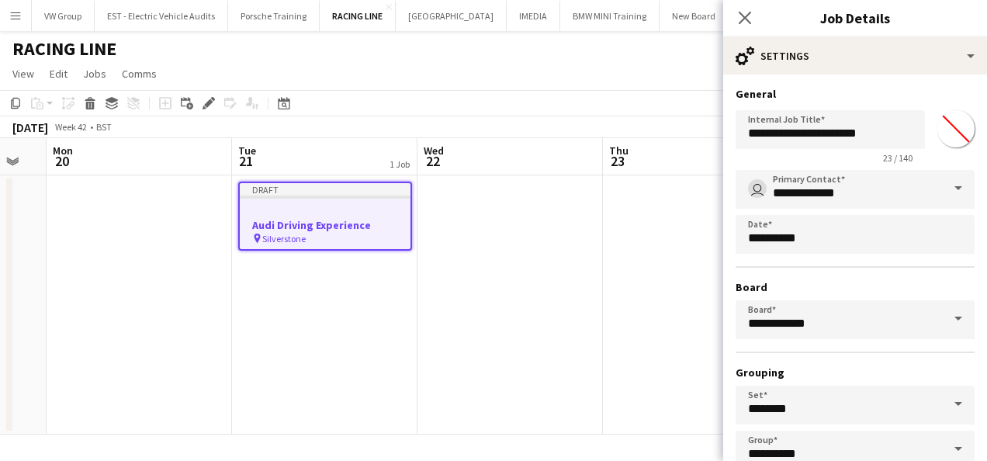
scroll to position [96, 0]
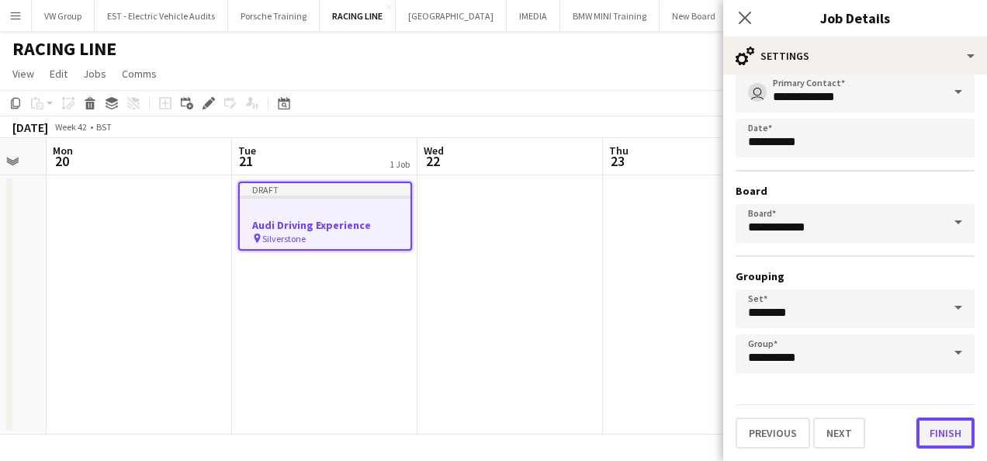
click at [953, 424] on button "Finish" at bounding box center [946, 433] width 58 height 31
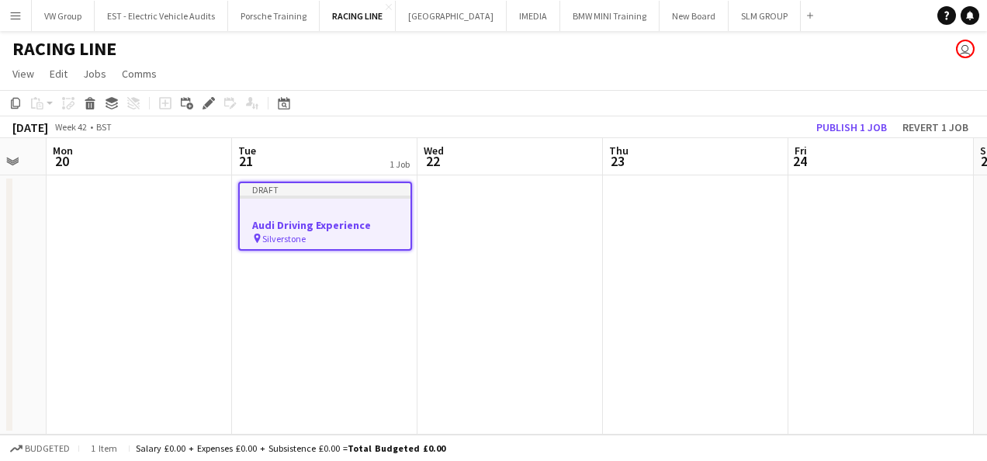
click at [678, 268] on app-date-cell at bounding box center [696, 304] width 186 height 259
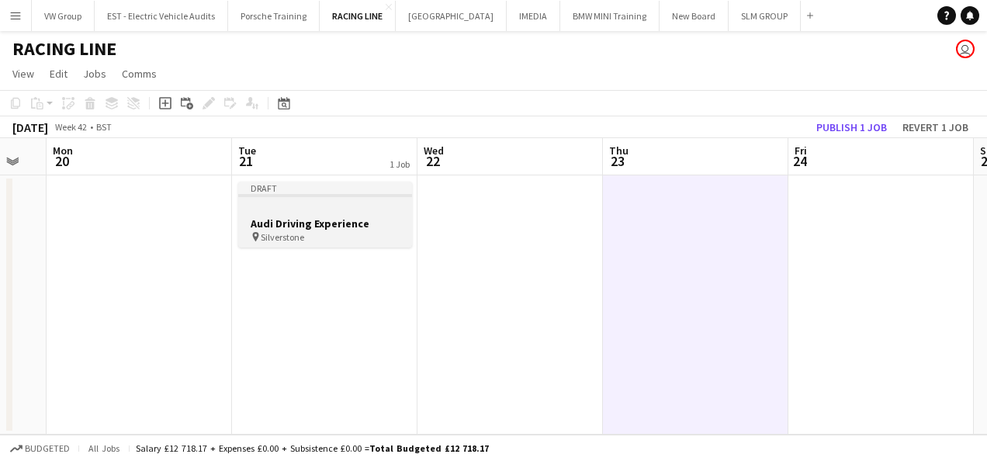
click at [307, 205] on div at bounding box center [325, 209] width 174 height 12
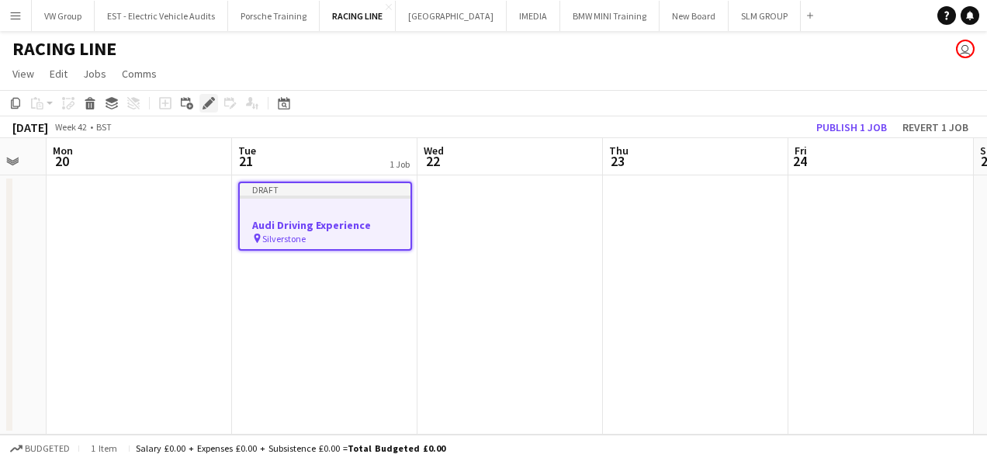
click at [210, 112] on div "Edit" at bounding box center [208, 103] width 19 height 19
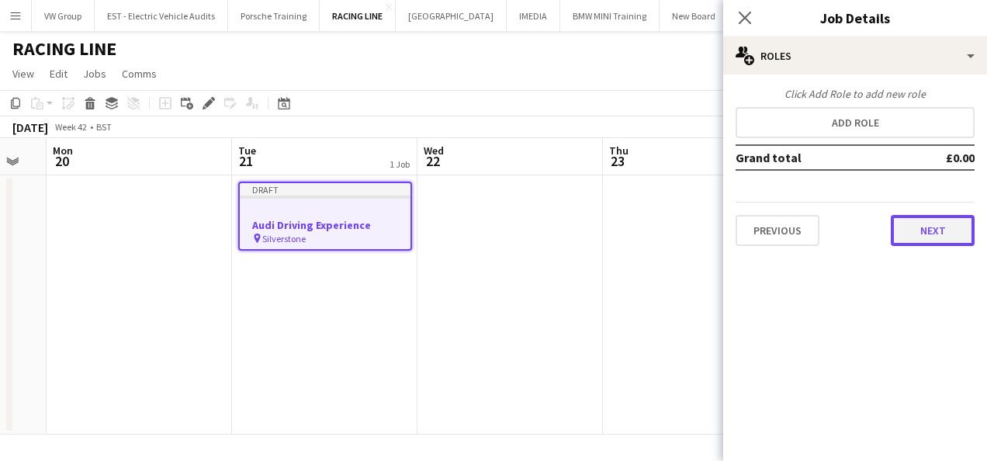
click at [919, 231] on button "Next" at bounding box center [933, 230] width 84 height 31
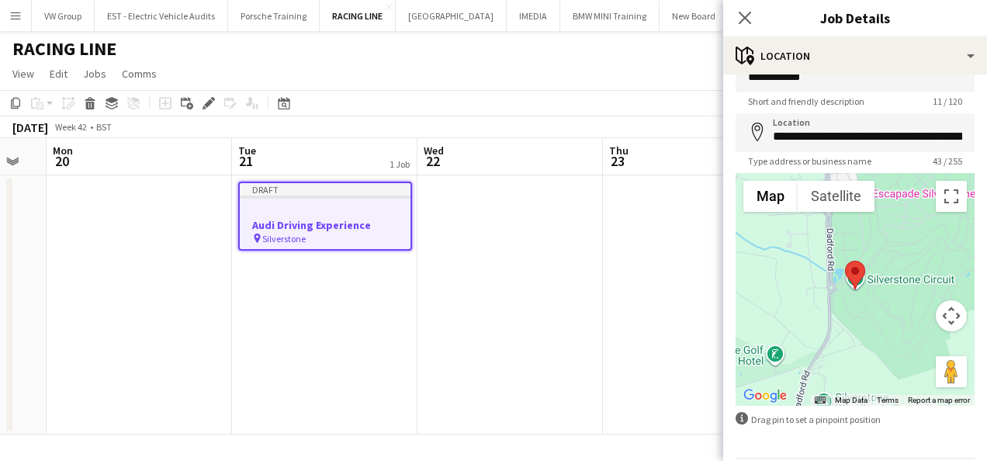
scroll to position [87, 0]
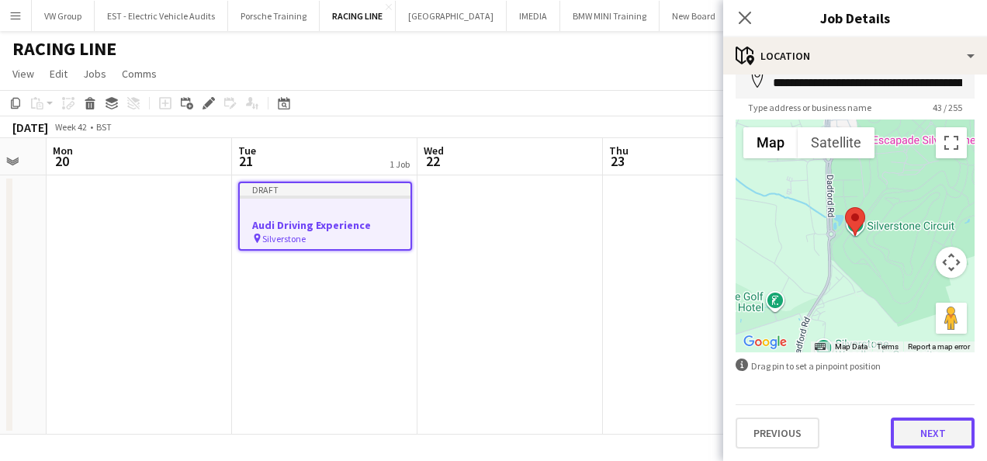
click at [917, 437] on button "Next" at bounding box center [933, 433] width 84 height 31
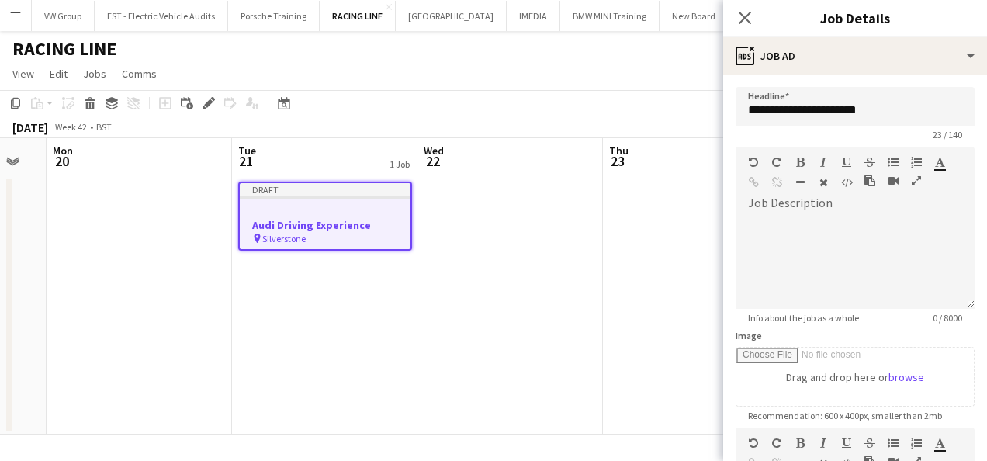
scroll to position [0, 0]
click at [748, 110] on input "**********" at bounding box center [855, 106] width 239 height 39
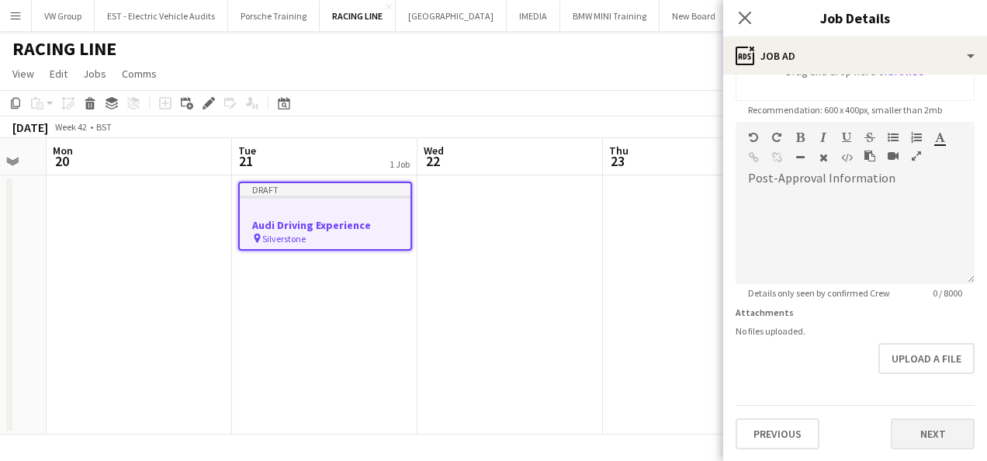
type input "**********"
click at [917, 425] on button "Next" at bounding box center [933, 433] width 84 height 31
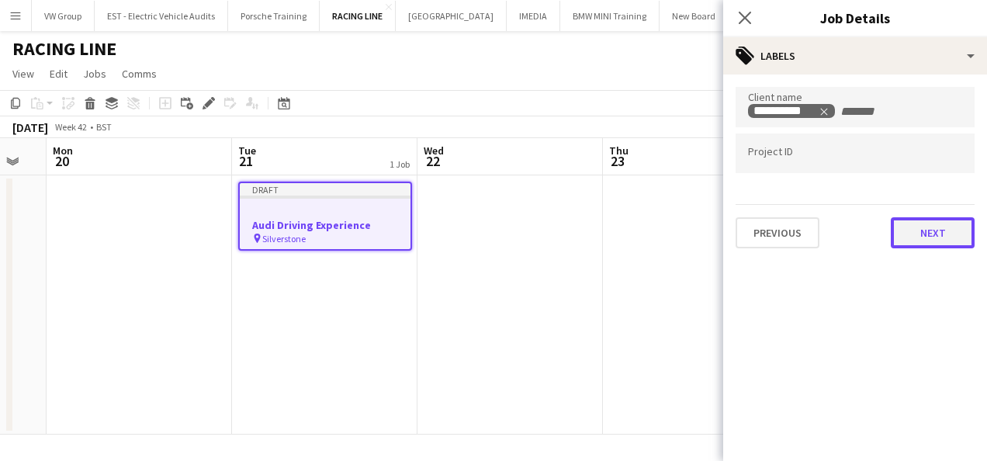
click at [914, 244] on button "Next" at bounding box center [933, 232] width 84 height 31
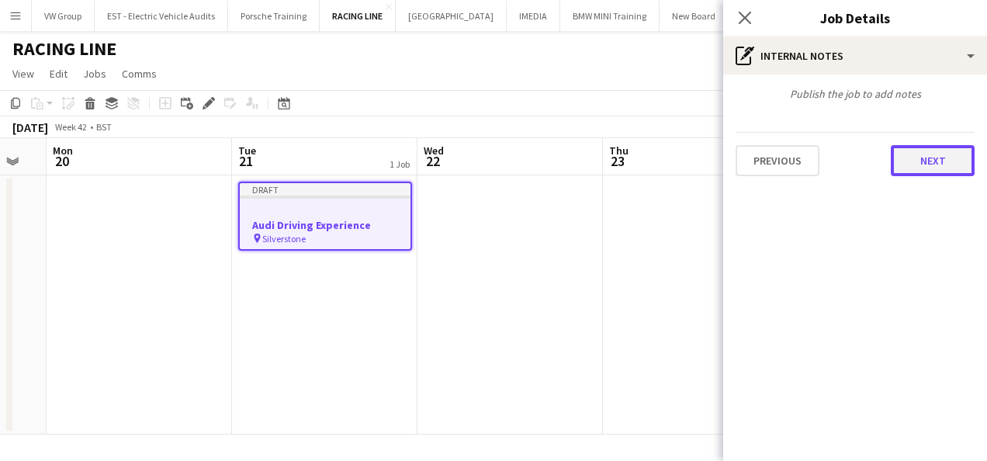
click at [926, 171] on button "Next" at bounding box center [933, 160] width 84 height 31
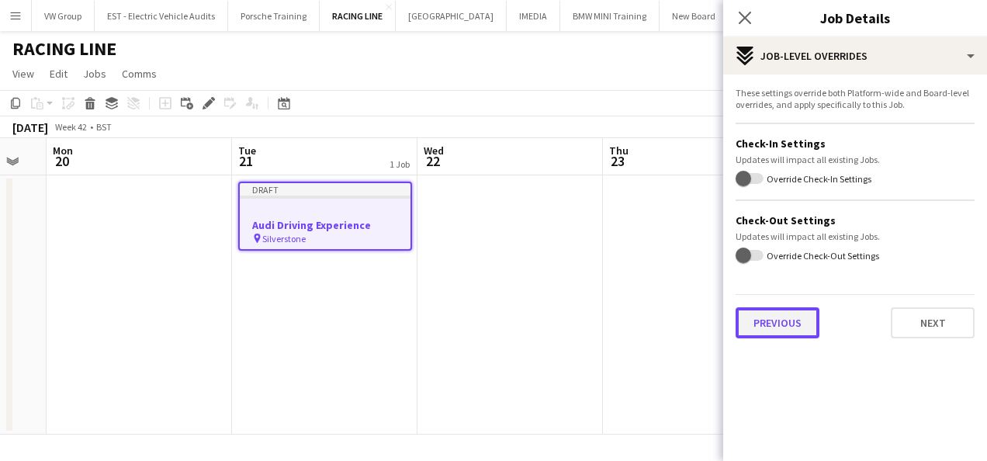
click at [796, 323] on button "Previous" at bounding box center [778, 322] width 84 height 31
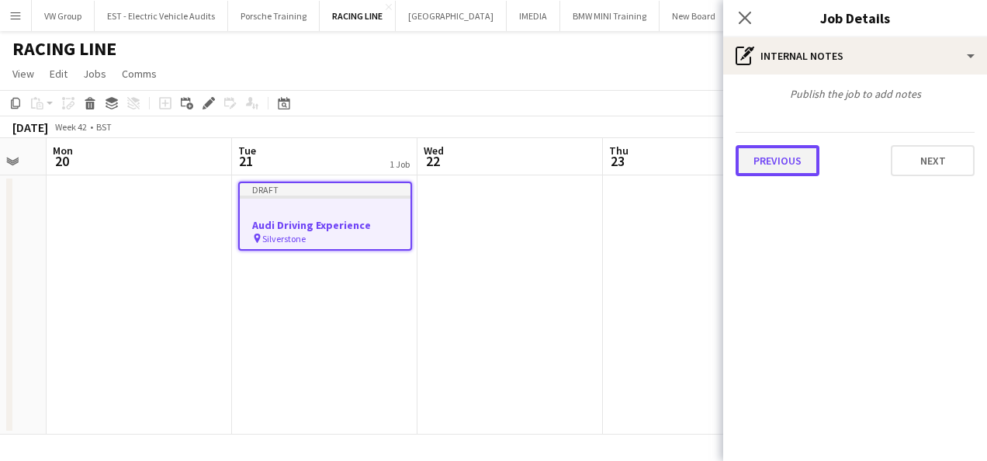
click at [786, 159] on button "Previous" at bounding box center [778, 160] width 84 height 31
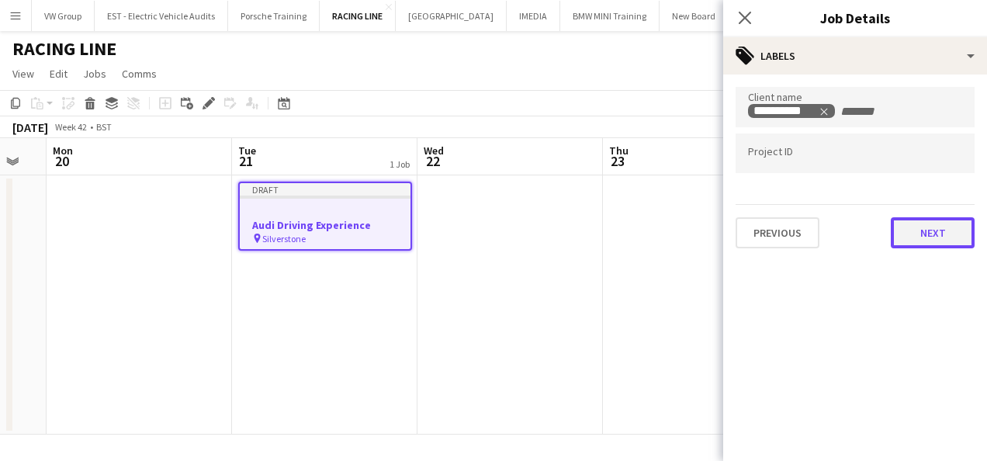
click at [926, 228] on button "Next" at bounding box center [933, 232] width 84 height 31
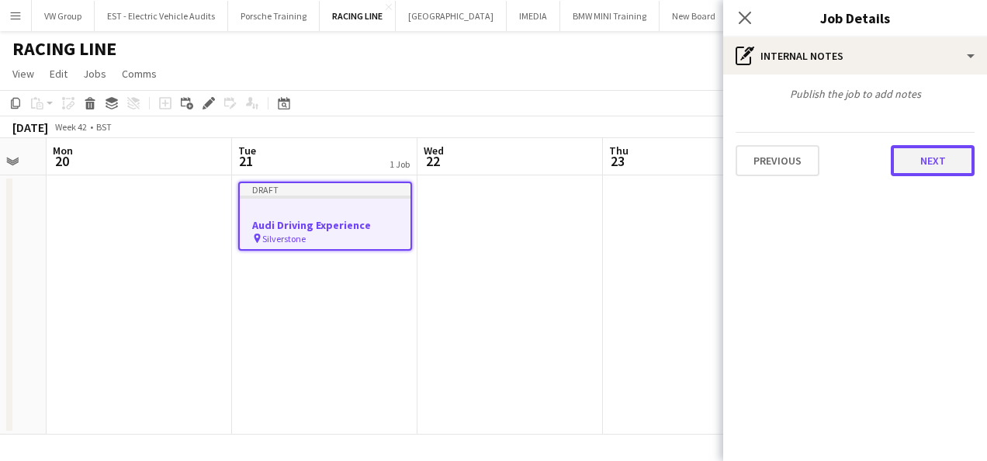
click at [918, 165] on button "Next" at bounding box center [933, 160] width 84 height 31
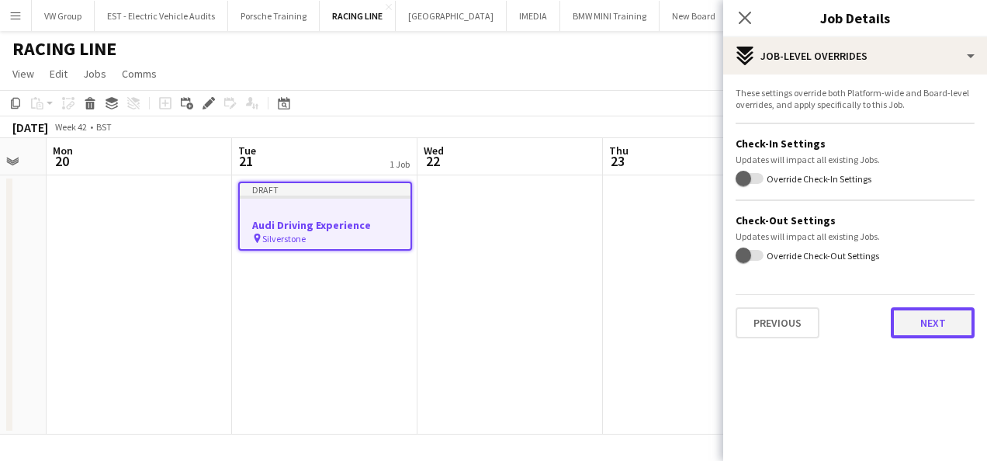
click at [924, 326] on button "Next" at bounding box center [933, 322] width 84 height 31
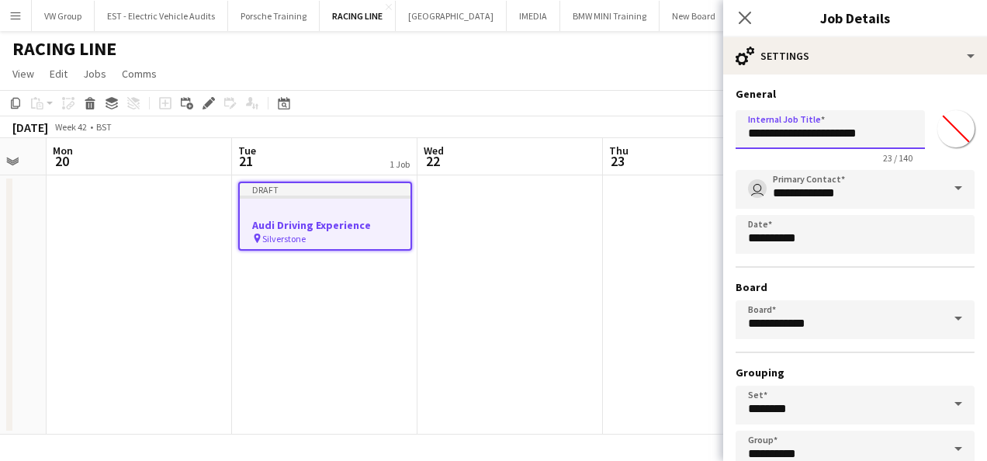
click at [745, 134] on input "**********" at bounding box center [830, 129] width 189 height 39
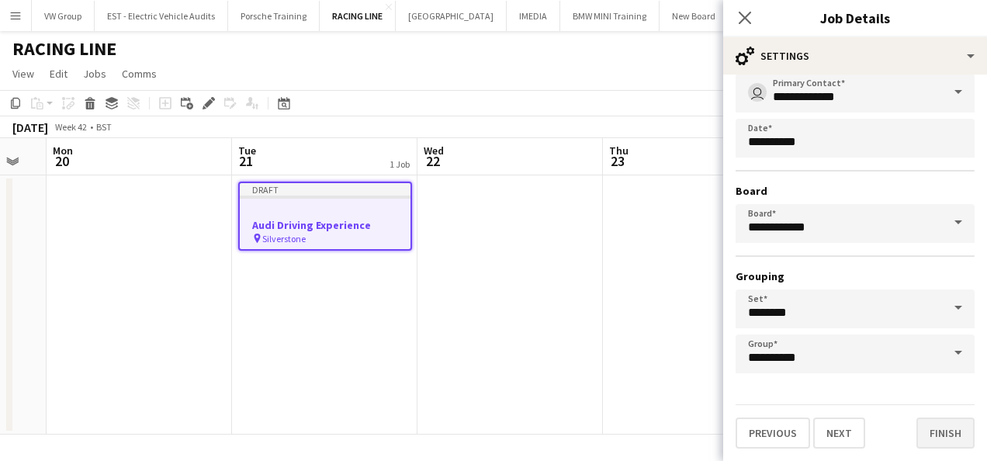
type input "**********"
click at [935, 425] on button "Finish" at bounding box center [946, 433] width 58 height 31
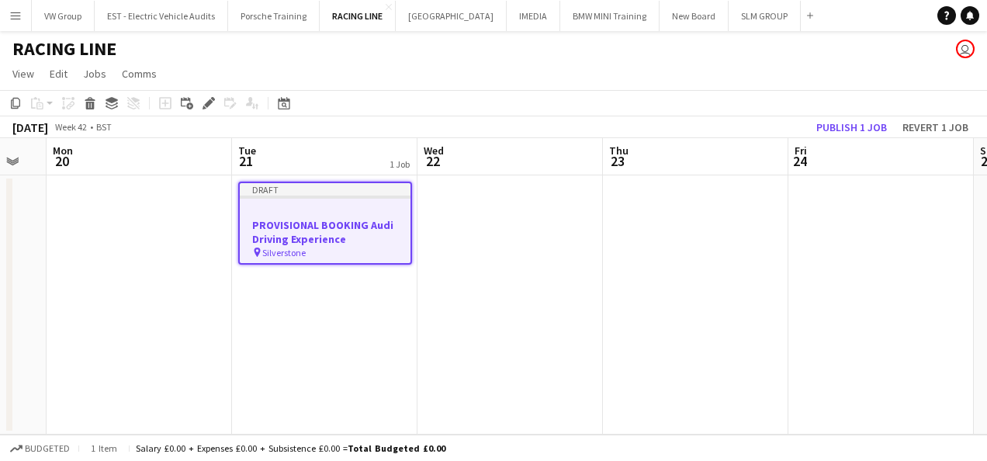
click at [604, 233] on app-date-cell at bounding box center [696, 304] width 186 height 259
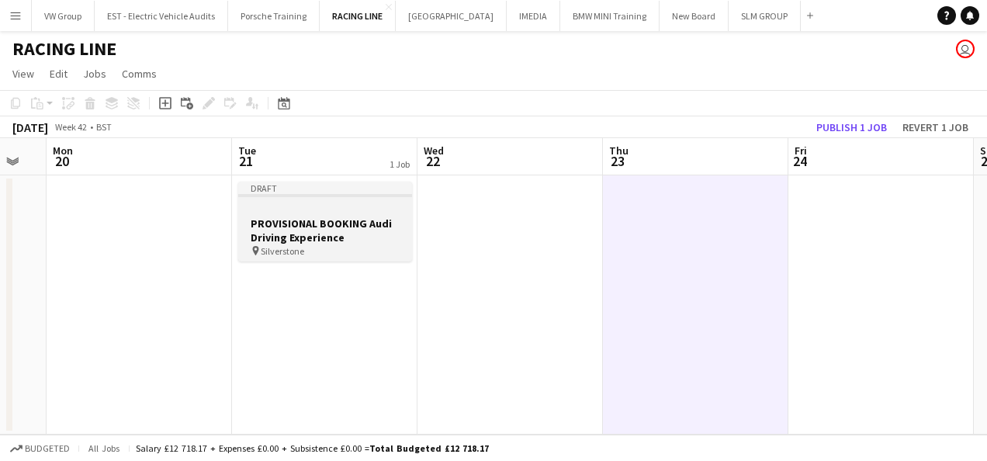
click at [346, 198] on app-job-card "Draft PROVISIONAL BOOKING Audi Driving Experience pin [GEOGRAPHIC_DATA]" at bounding box center [325, 222] width 174 height 80
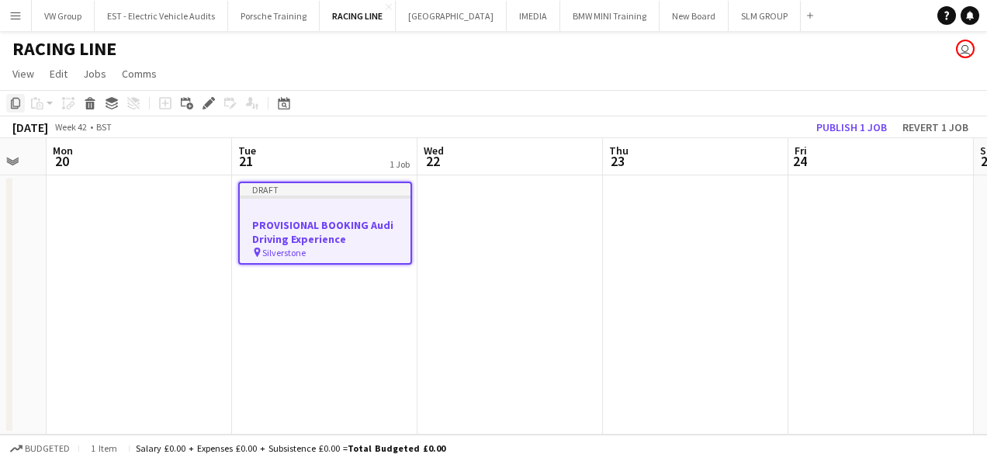
click at [13, 102] on icon at bounding box center [15, 103] width 9 height 11
click at [492, 222] on app-date-cell at bounding box center [511, 304] width 186 height 259
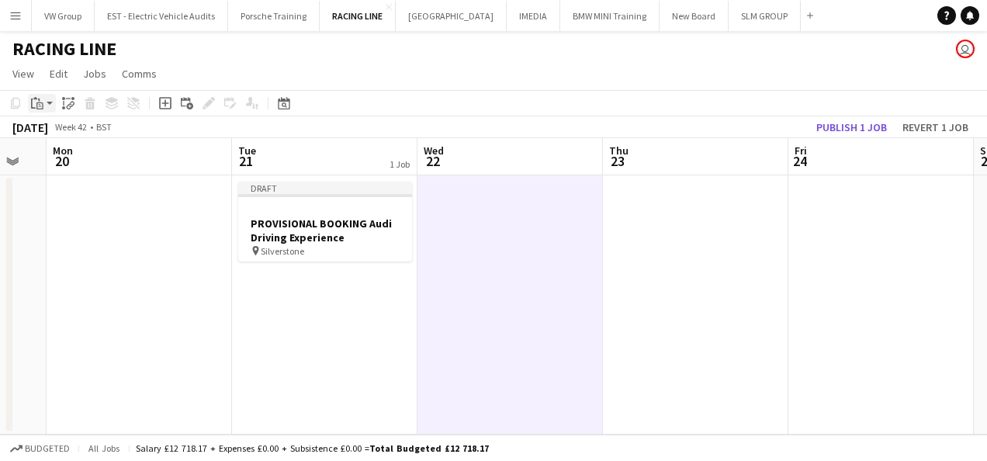
click at [40, 102] on icon at bounding box center [39, 105] width 7 height 7
click at [90, 137] on link "Paste Ctrl+V" at bounding box center [114, 133] width 146 height 14
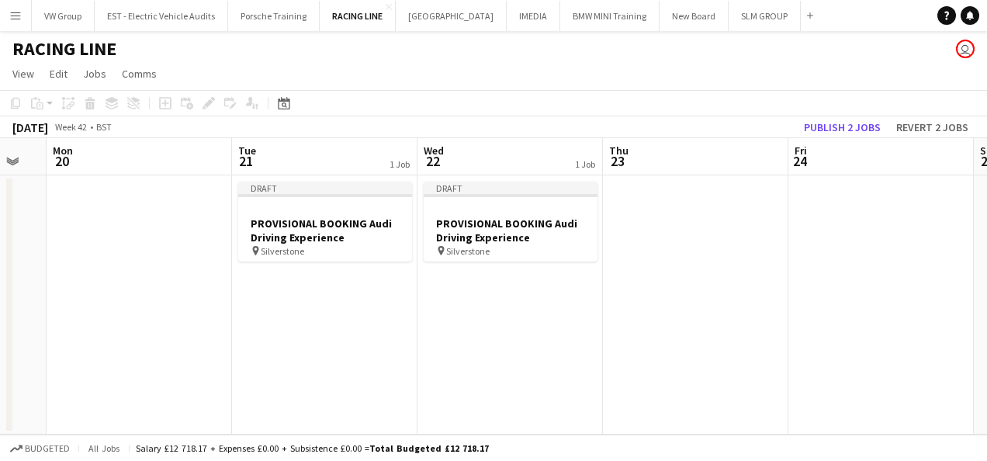
click at [669, 230] on app-date-cell at bounding box center [696, 304] width 186 height 259
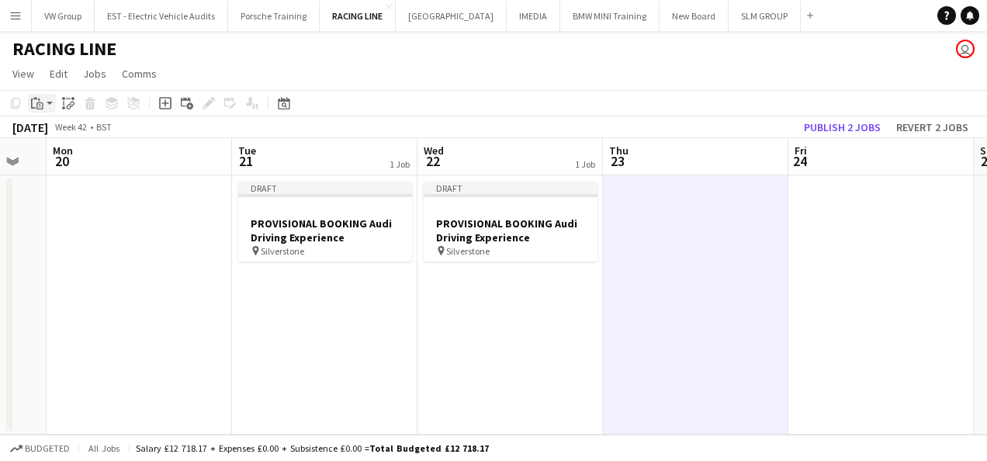
click at [37, 103] on icon "Paste" at bounding box center [37, 103] width 12 height 12
click at [50, 132] on link "Paste Ctrl+V" at bounding box center [114, 133] width 146 height 14
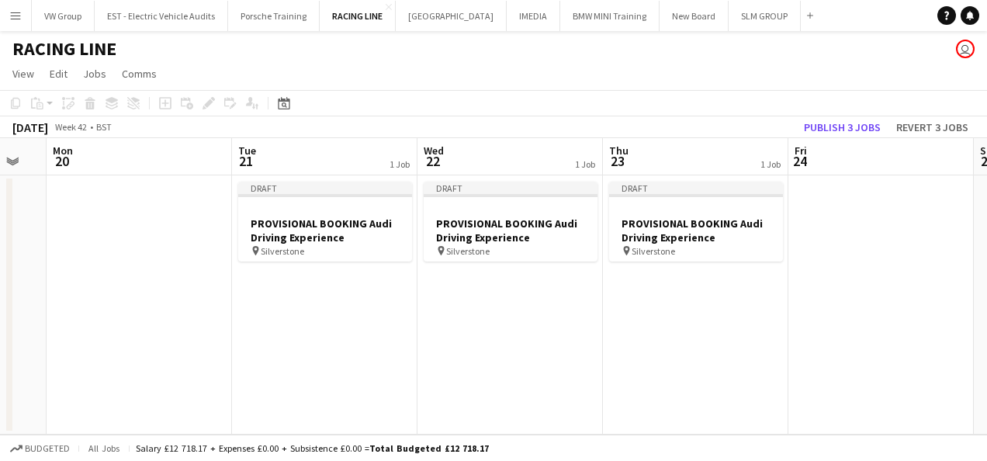
click at [551, 285] on app-date-cell "Draft PROVISIONAL BOOKING Audi Driving Experience pin [GEOGRAPHIC_DATA]" at bounding box center [511, 304] width 186 height 259
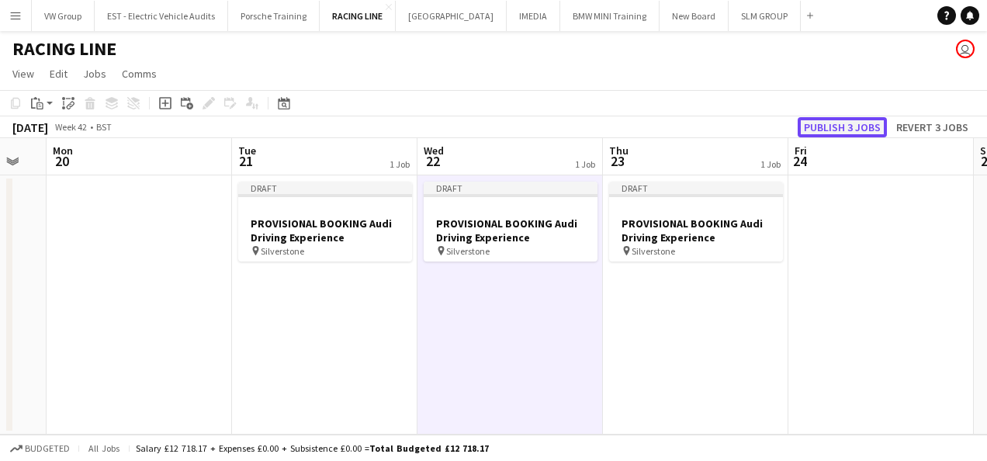
click at [832, 122] on button "Publish 3 jobs" at bounding box center [842, 127] width 89 height 20
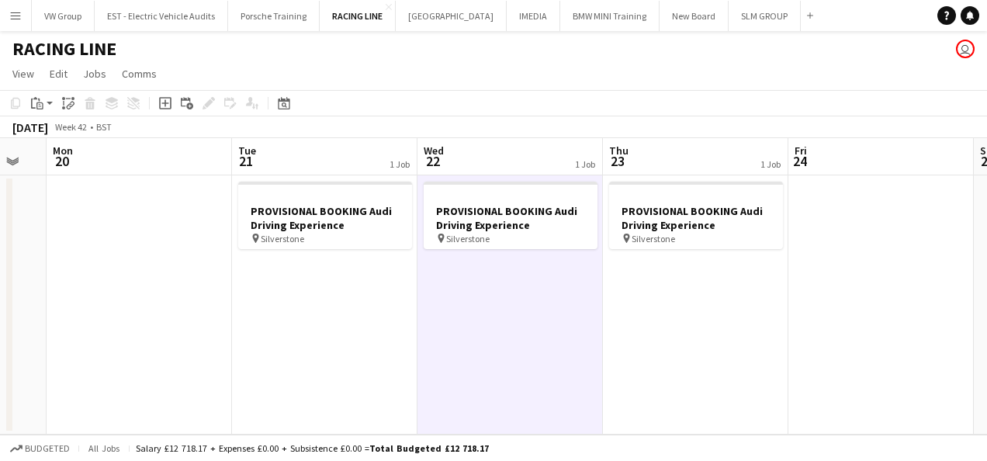
click at [17, 13] on app-icon "Menu" at bounding box center [15, 15] width 12 height 12
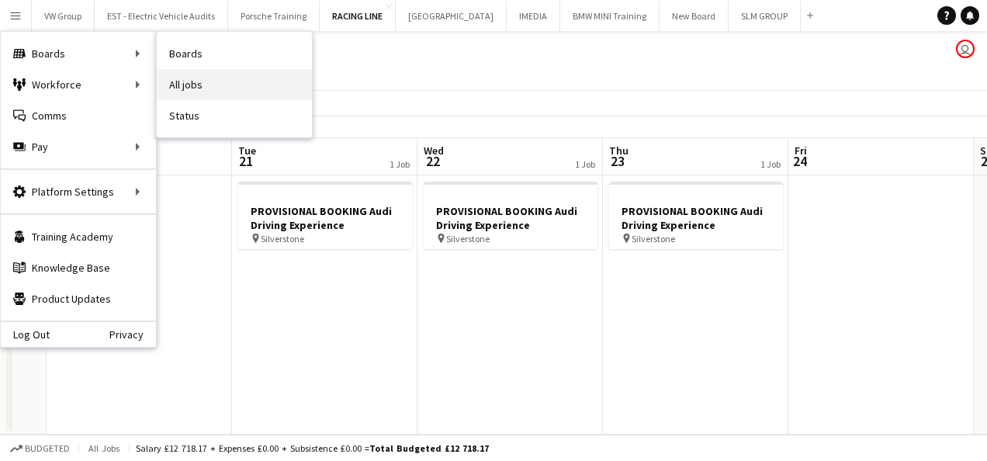
click at [189, 85] on link "All jobs" at bounding box center [234, 84] width 155 height 31
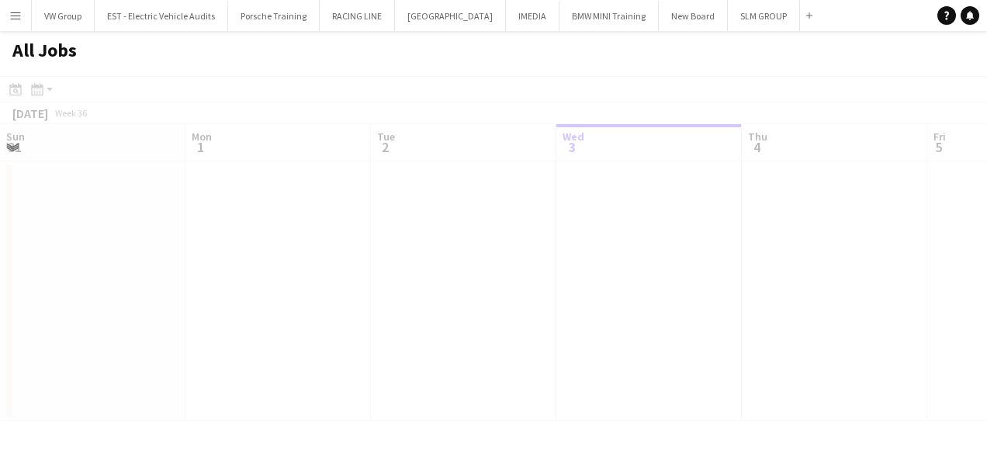
scroll to position [0, 371]
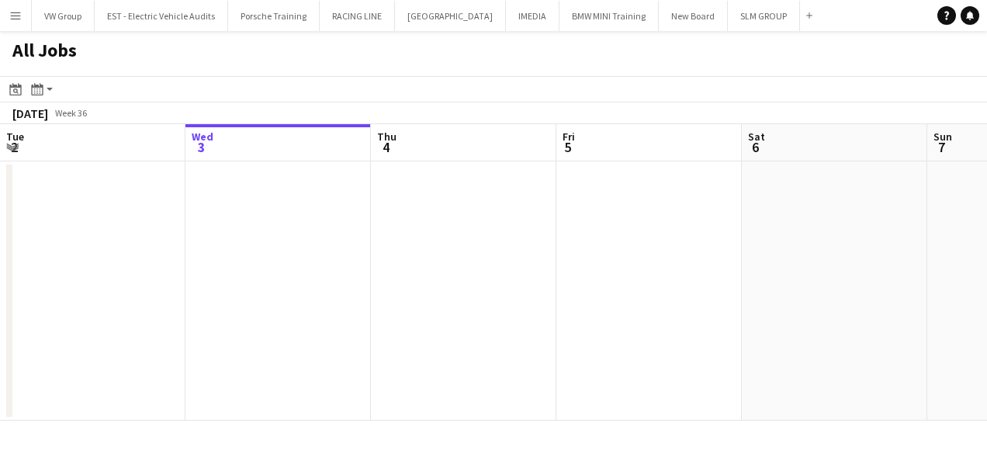
click at [18, 14] on app-icon "Menu" at bounding box center [15, 15] width 12 height 12
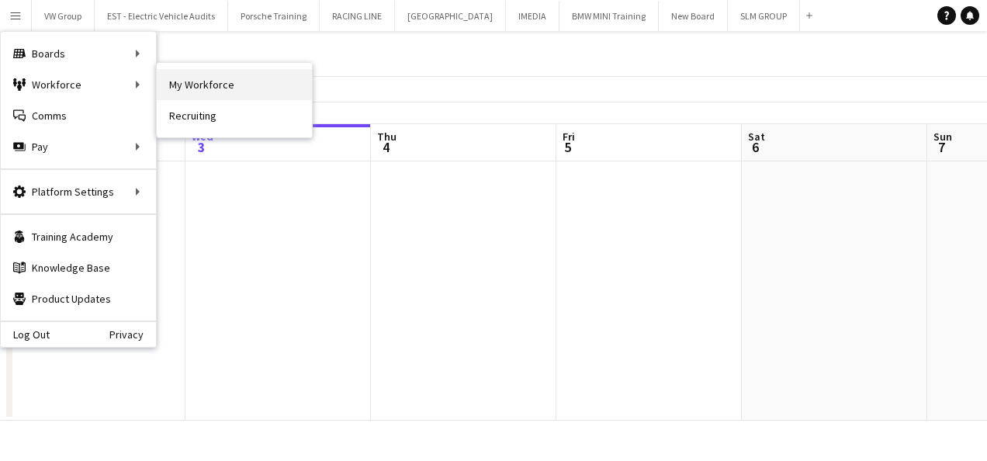
click at [191, 79] on link "My Workforce" at bounding box center [234, 84] width 155 height 31
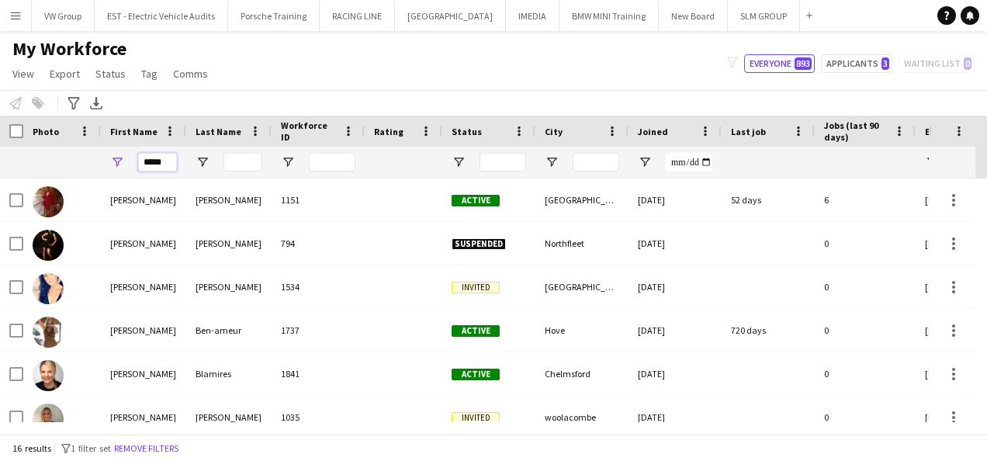
click at [172, 158] on input "*****" at bounding box center [157, 162] width 39 height 19
type input "*"
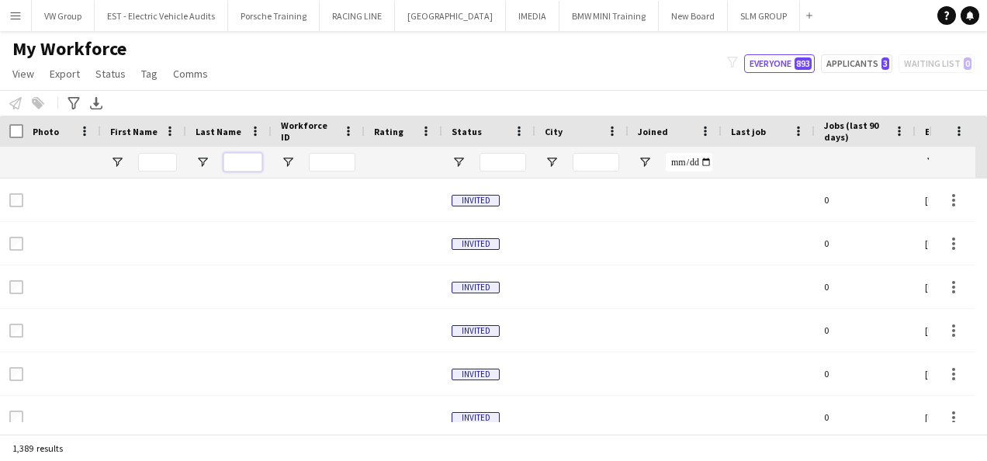
click at [252, 164] on input "Last Name Filter Input" at bounding box center [243, 162] width 39 height 19
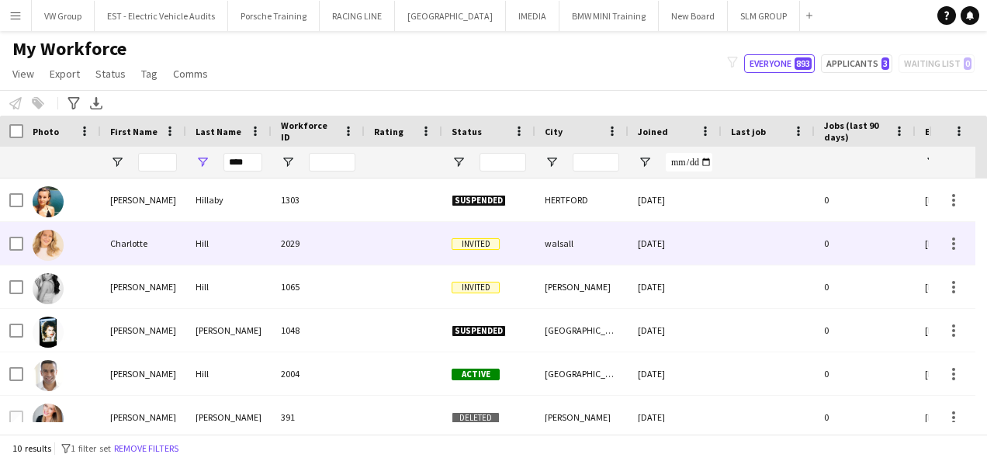
click at [130, 242] on div "Charlotte" at bounding box center [143, 243] width 85 height 43
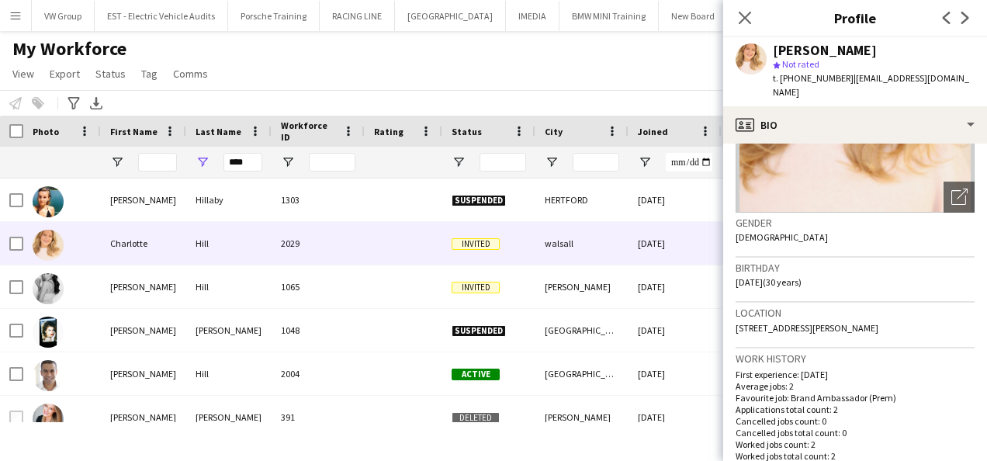
scroll to position [218, 0]
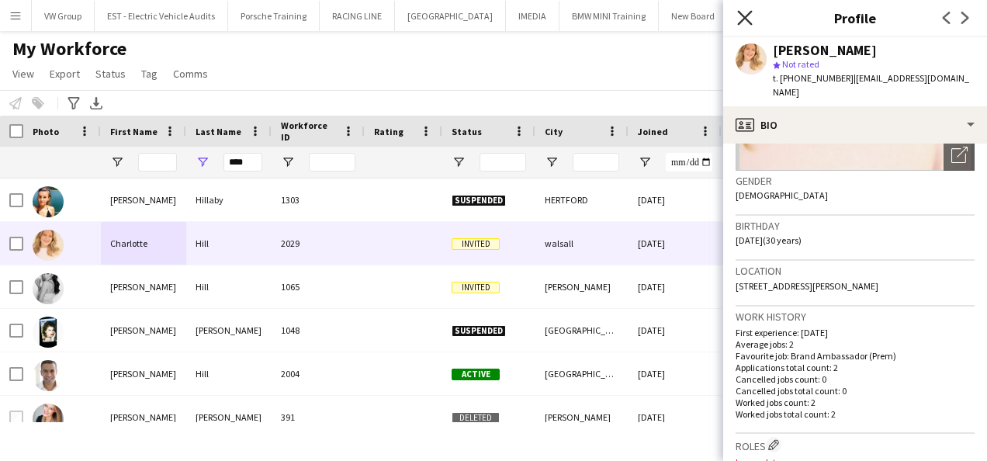
click at [744, 16] on icon "Close pop-in" at bounding box center [744, 17] width 15 height 15
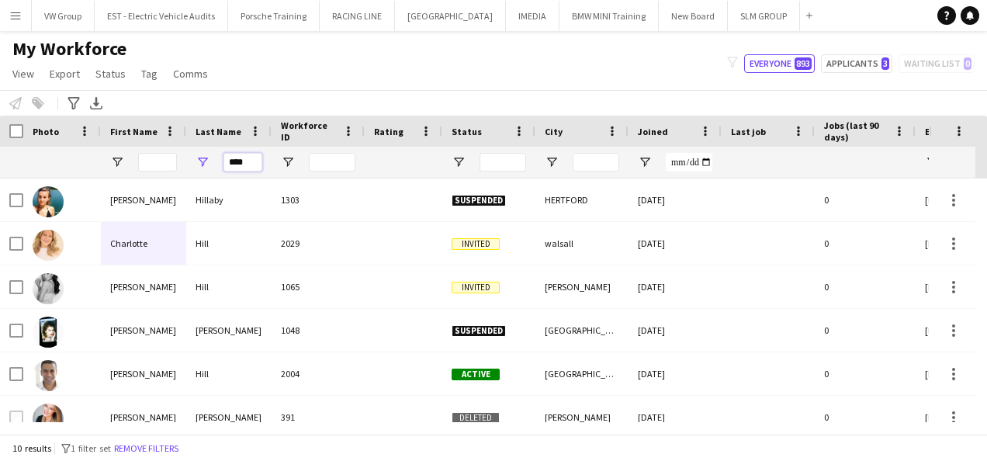
click at [239, 160] on input "****" at bounding box center [243, 162] width 39 height 19
type input "*"
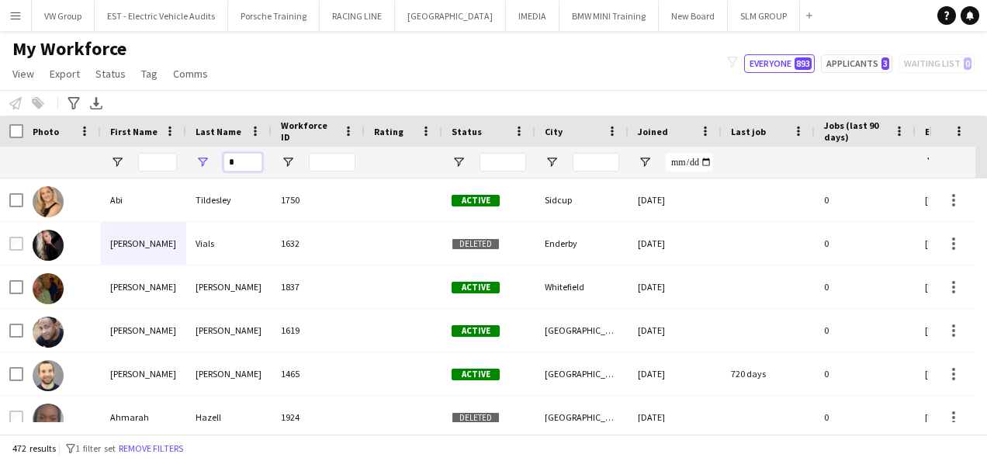
click at [240, 158] on input "*" at bounding box center [243, 162] width 39 height 19
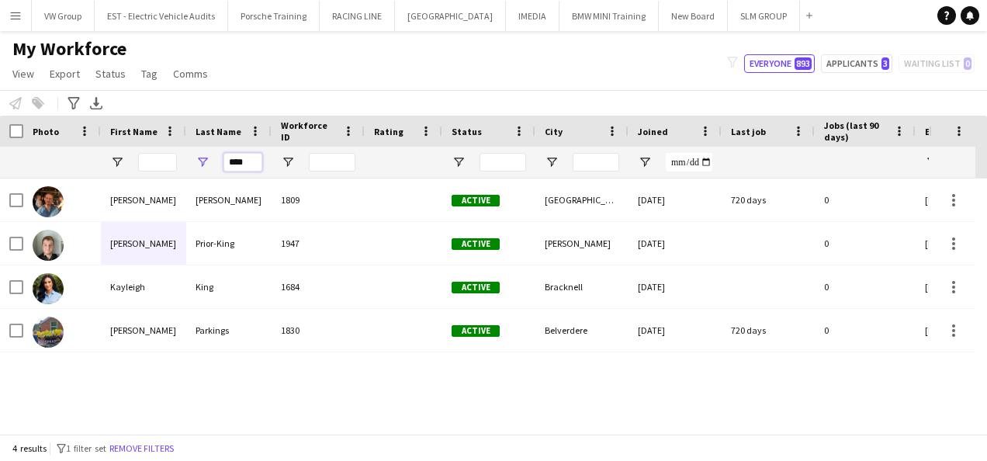
type input "****"
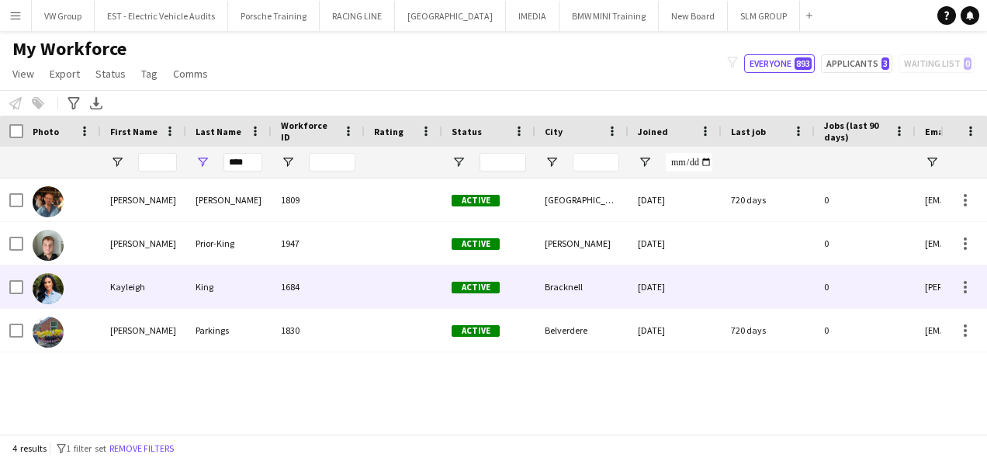
click at [134, 291] on div "Kayleigh" at bounding box center [143, 286] width 85 height 43
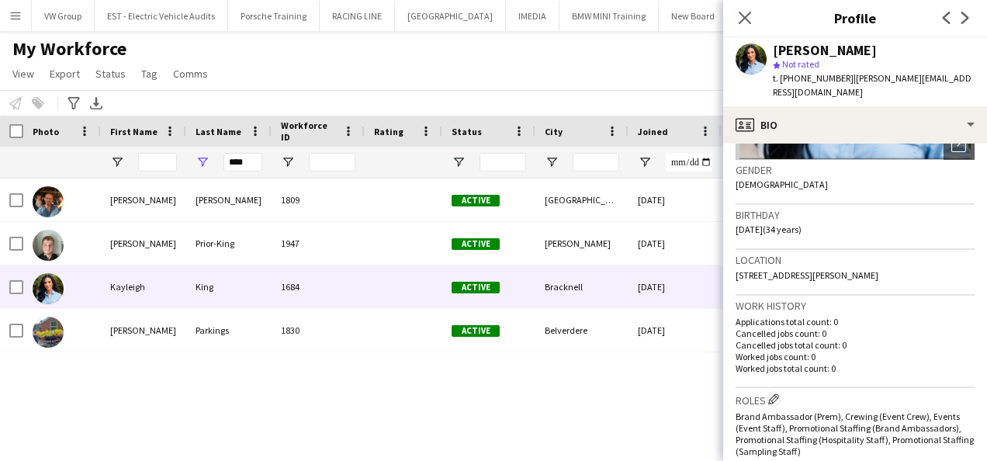
scroll to position [222, 0]
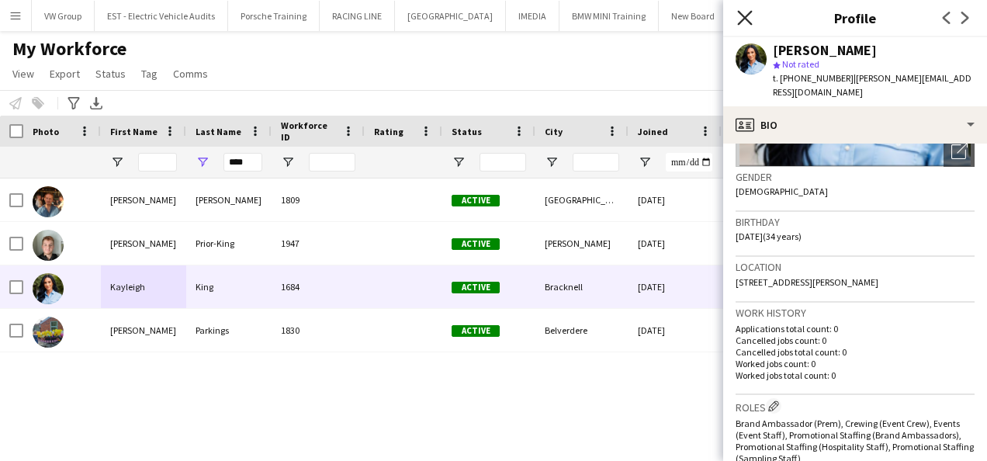
click at [745, 19] on icon at bounding box center [744, 17] width 15 height 15
